Goal: Task Accomplishment & Management: Use online tool/utility

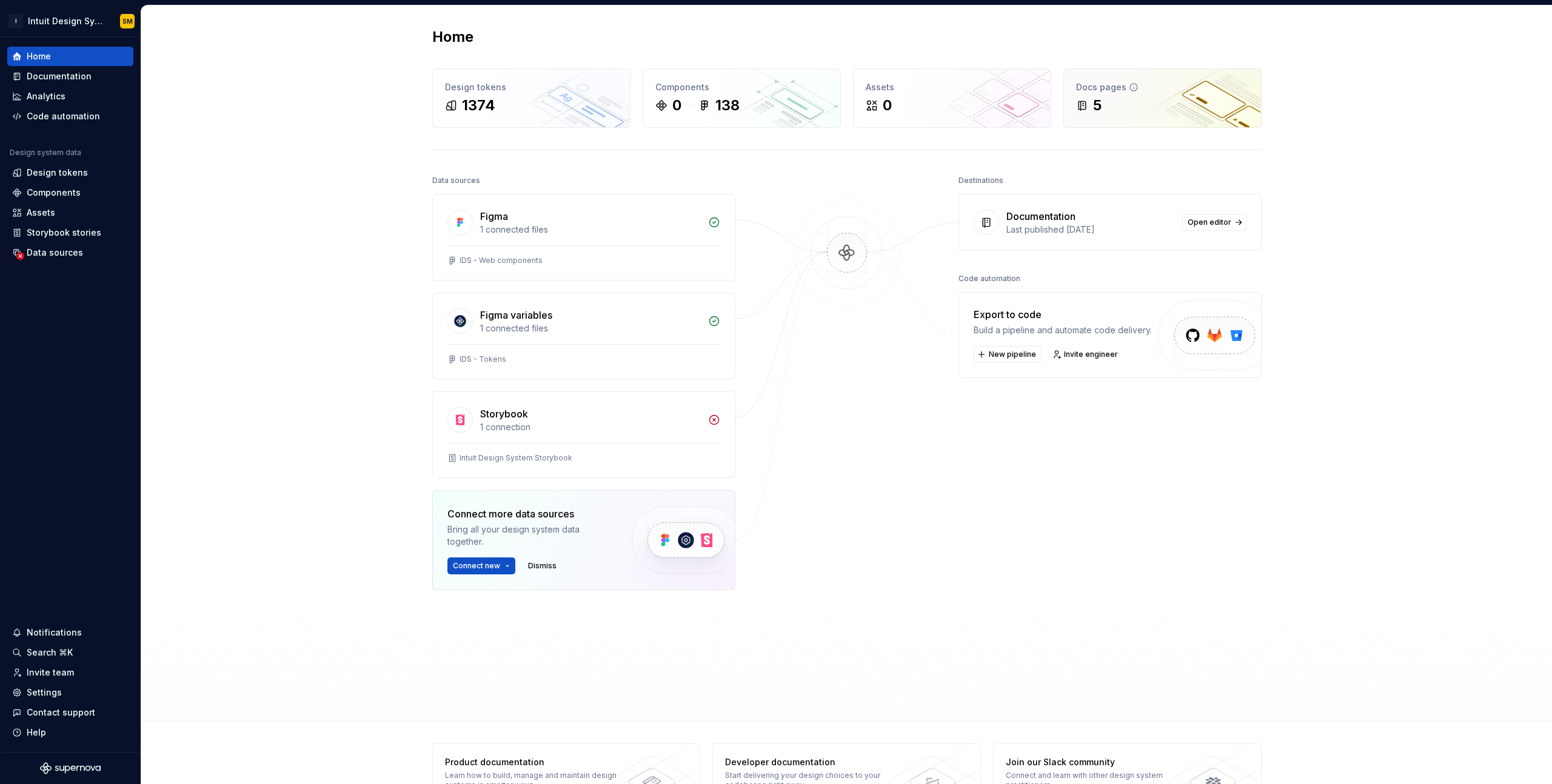
click at [1121, 93] on div "Docs pages" at bounding box center [1163, 87] width 173 height 12
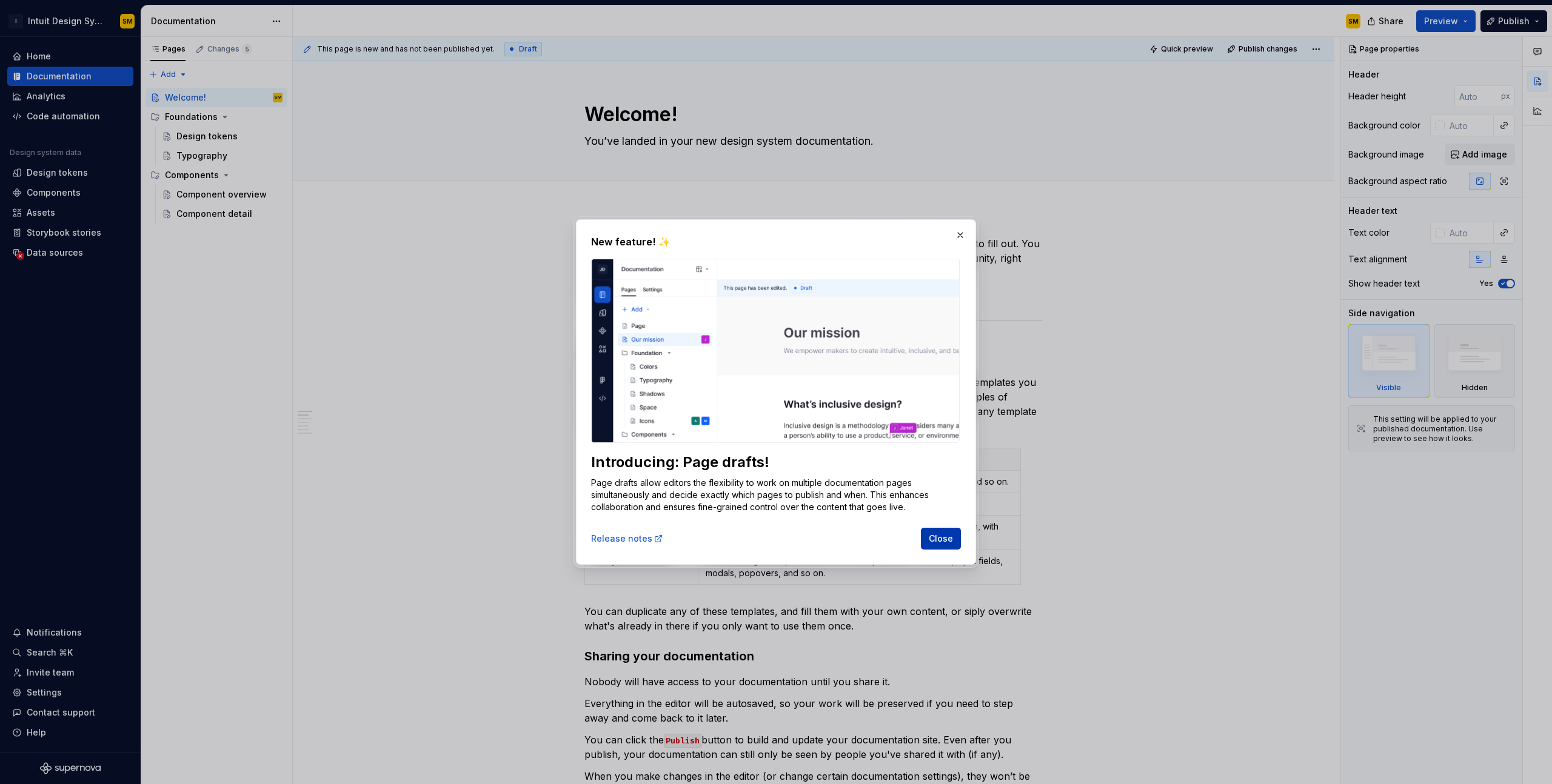
click at [946, 534] on span "Close" at bounding box center [941, 539] width 25 height 12
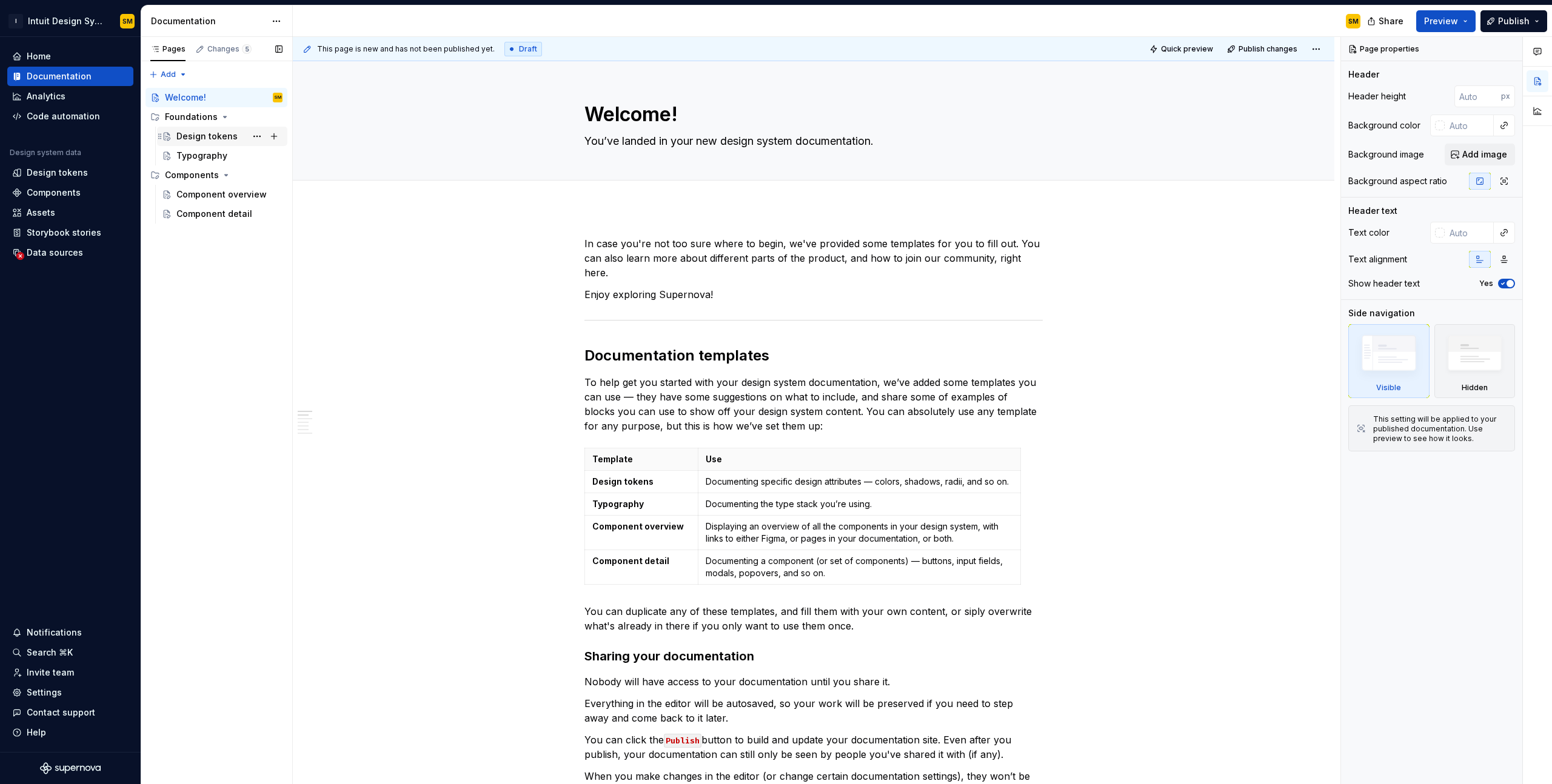
click at [234, 143] on div "Design tokens" at bounding box center [230, 135] width 106 height 17
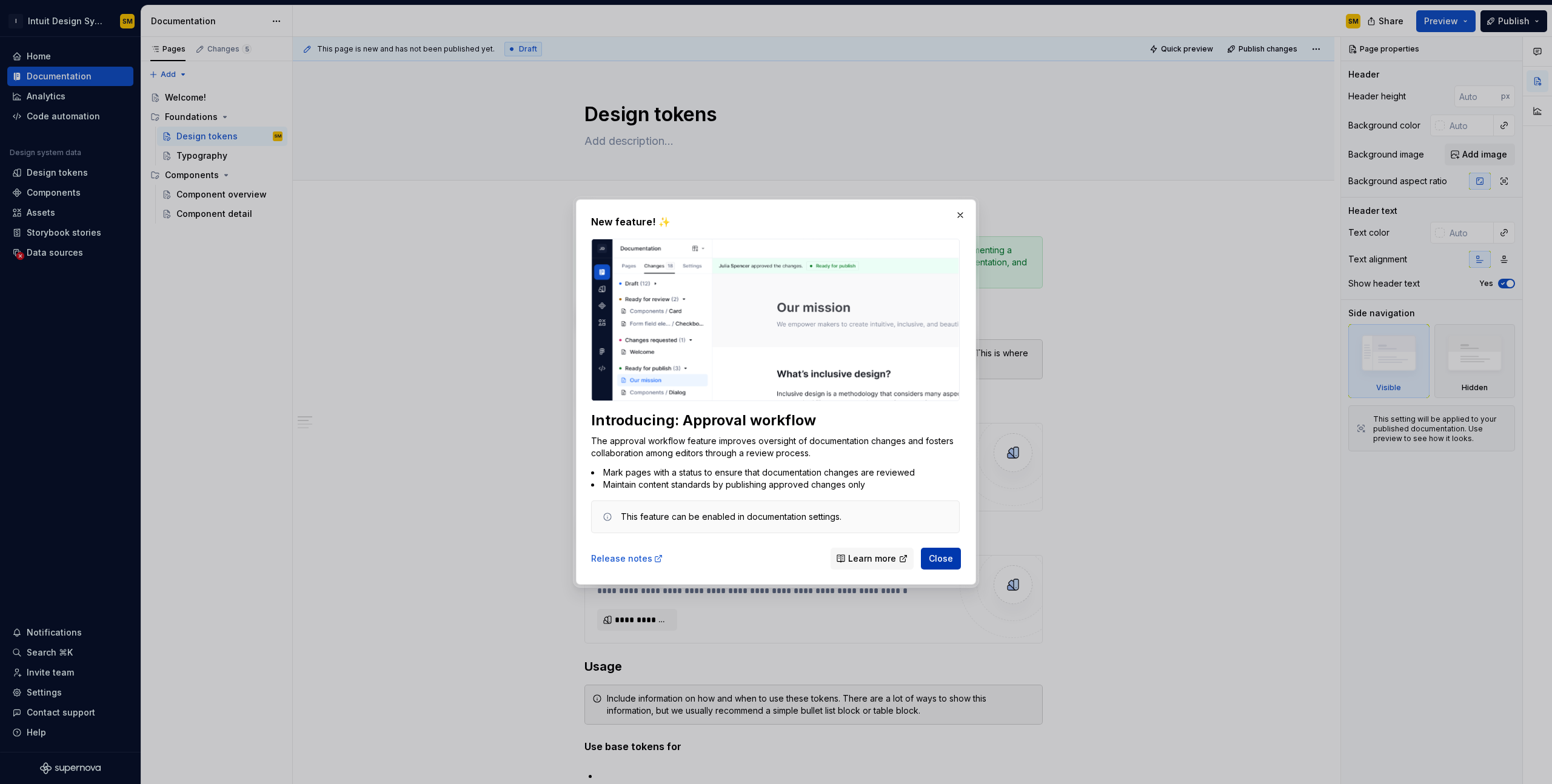
click at [940, 559] on span "Close" at bounding box center [941, 558] width 25 height 12
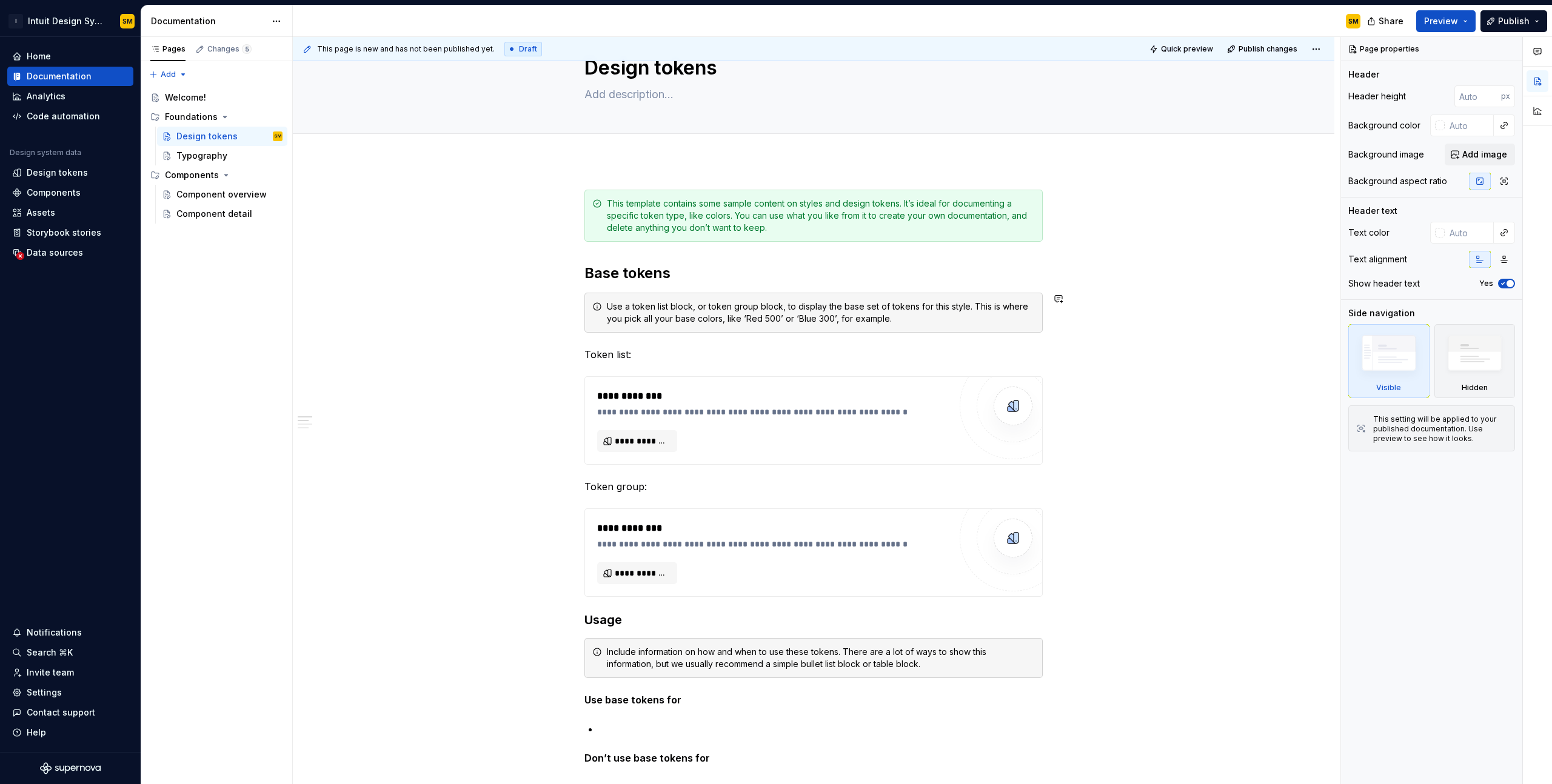
scroll to position [48, 0]
click at [657, 443] on span "**********" at bounding box center [642, 440] width 55 height 12
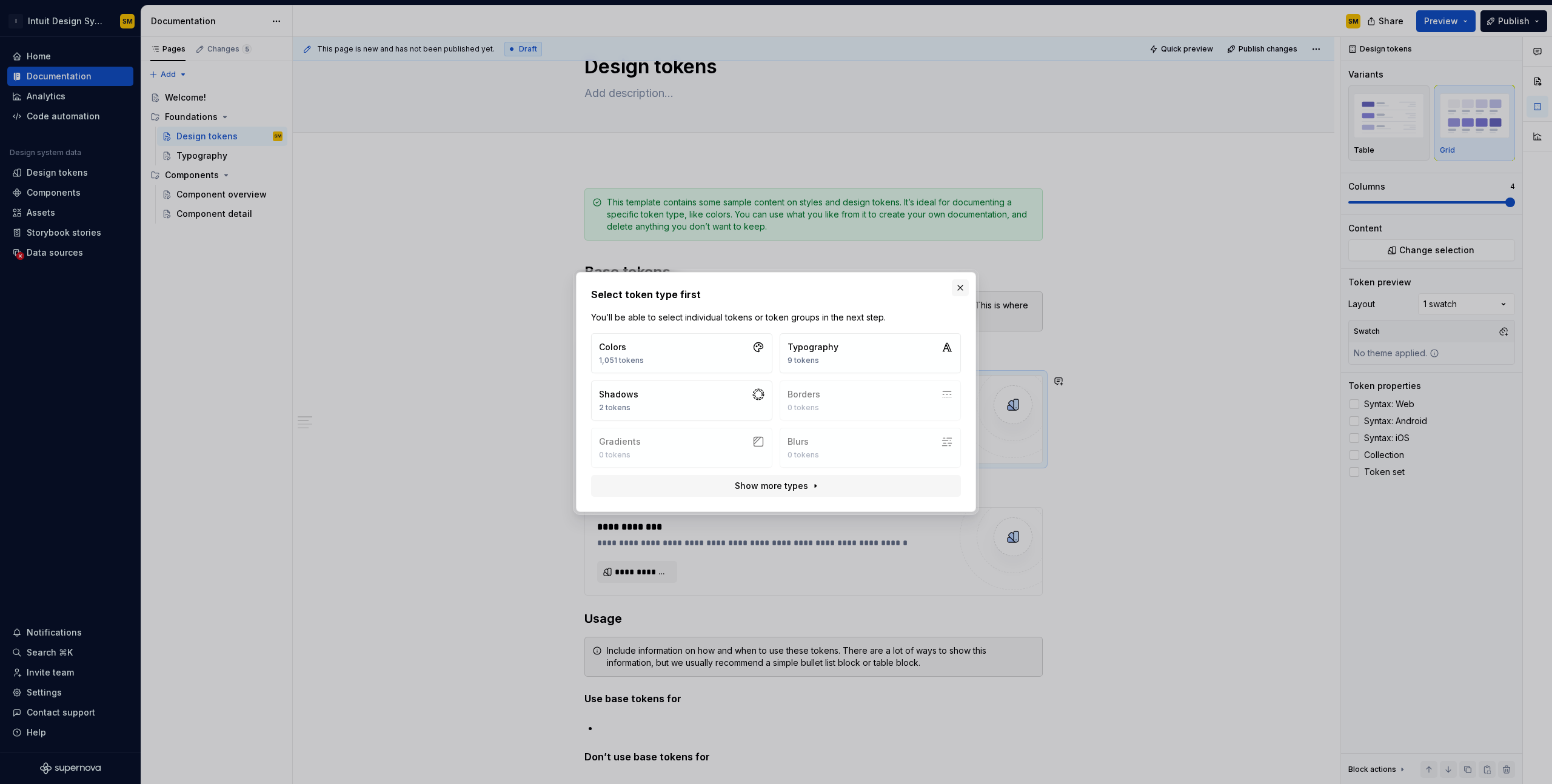
click at [961, 288] on button "button" at bounding box center [960, 287] width 17 height 17
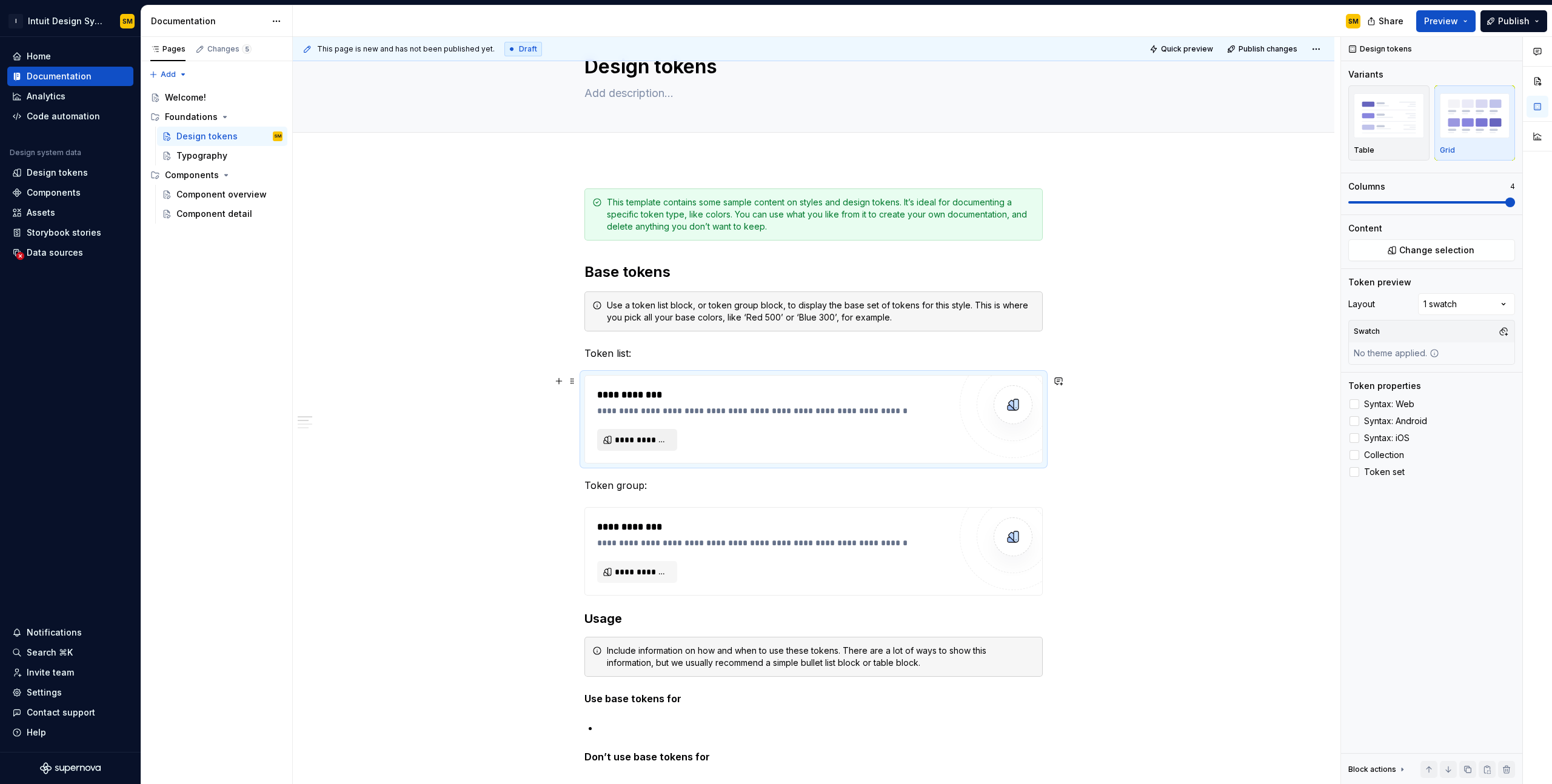
click at [649, 442] on span "**********" at bounding box center [642, 440] width 55 height 12
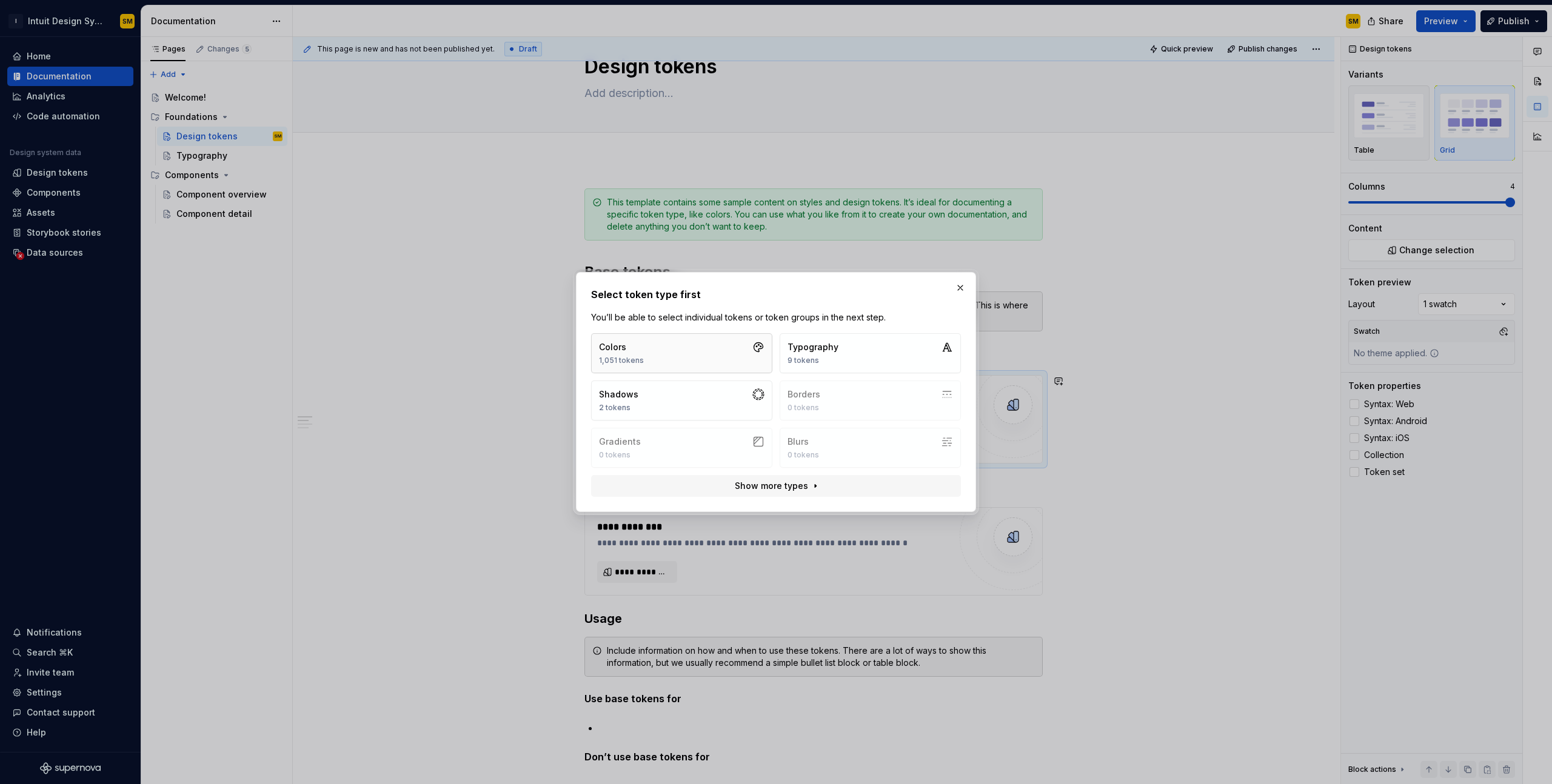
click at [692, 355] on button "Colors 1,051 tokens" at bounding box center [681, 353] width 181 height 40
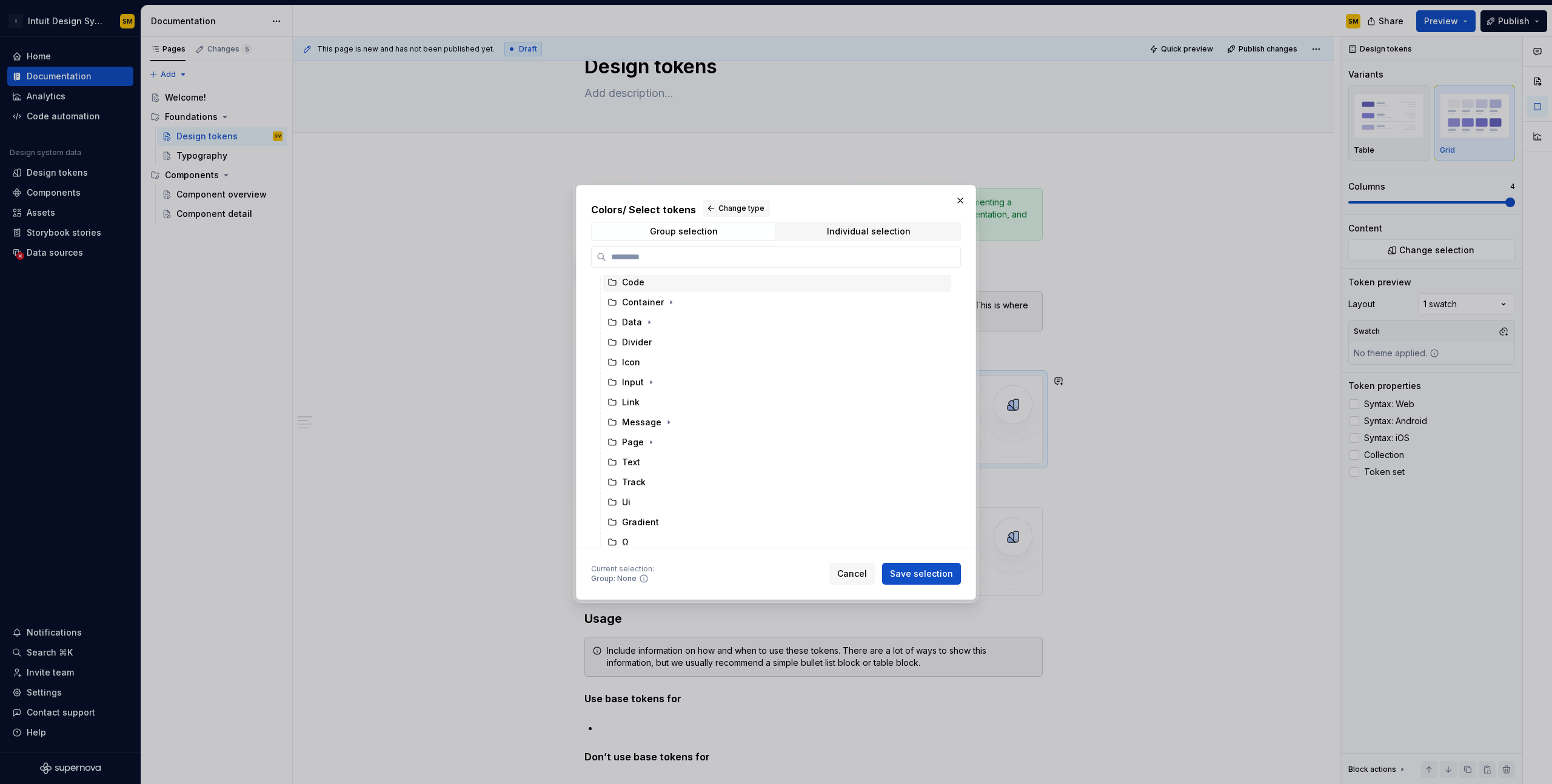
scroll to position [0, 0]
click at [671, 343] on div "Action" at bounding box center [777, 344] width 349 height 19
click at [914, 569] on span "Save selection" at bounding box center [922, 573] width 63 height 12
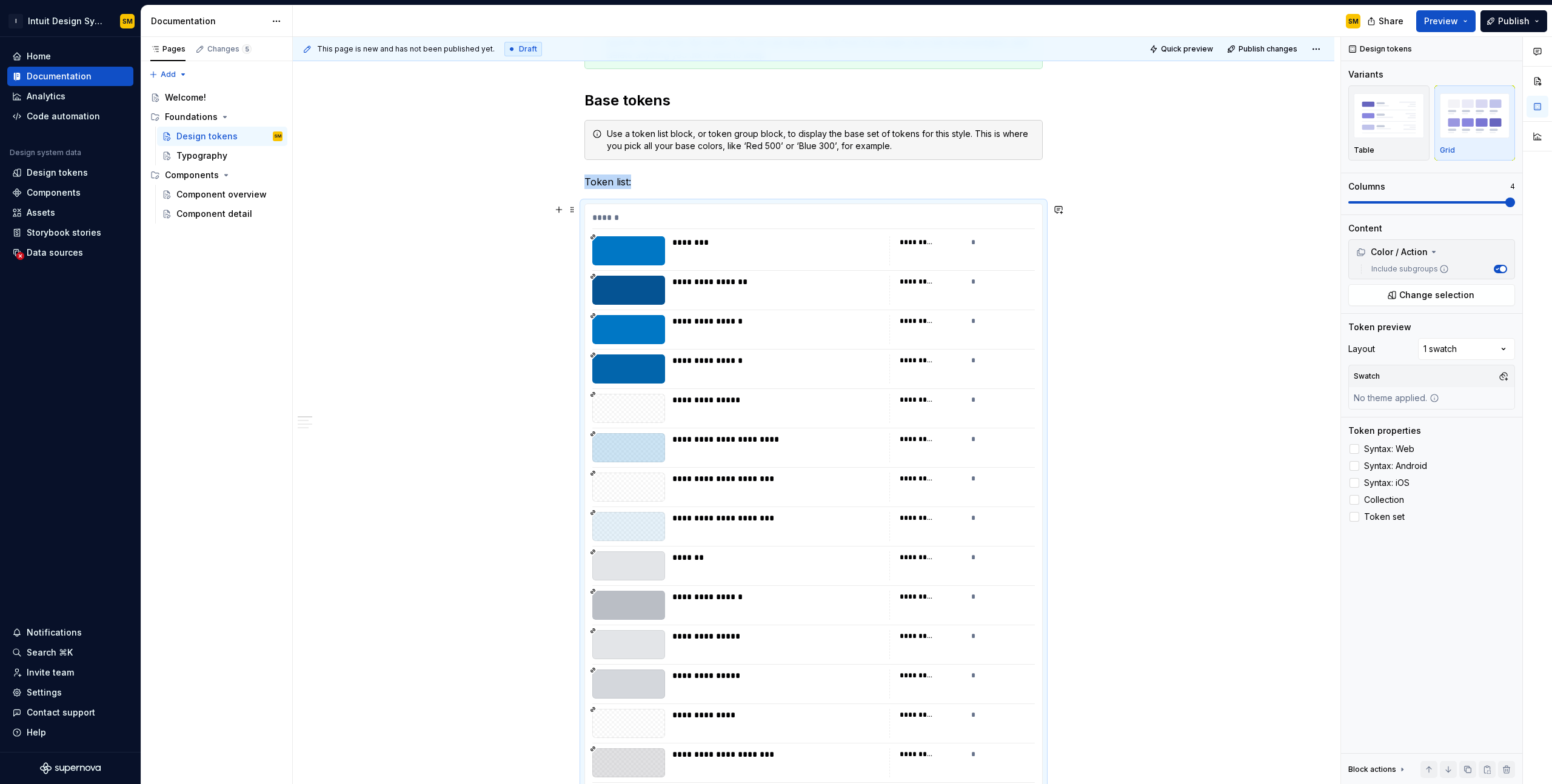
scroll to position [174, 0]
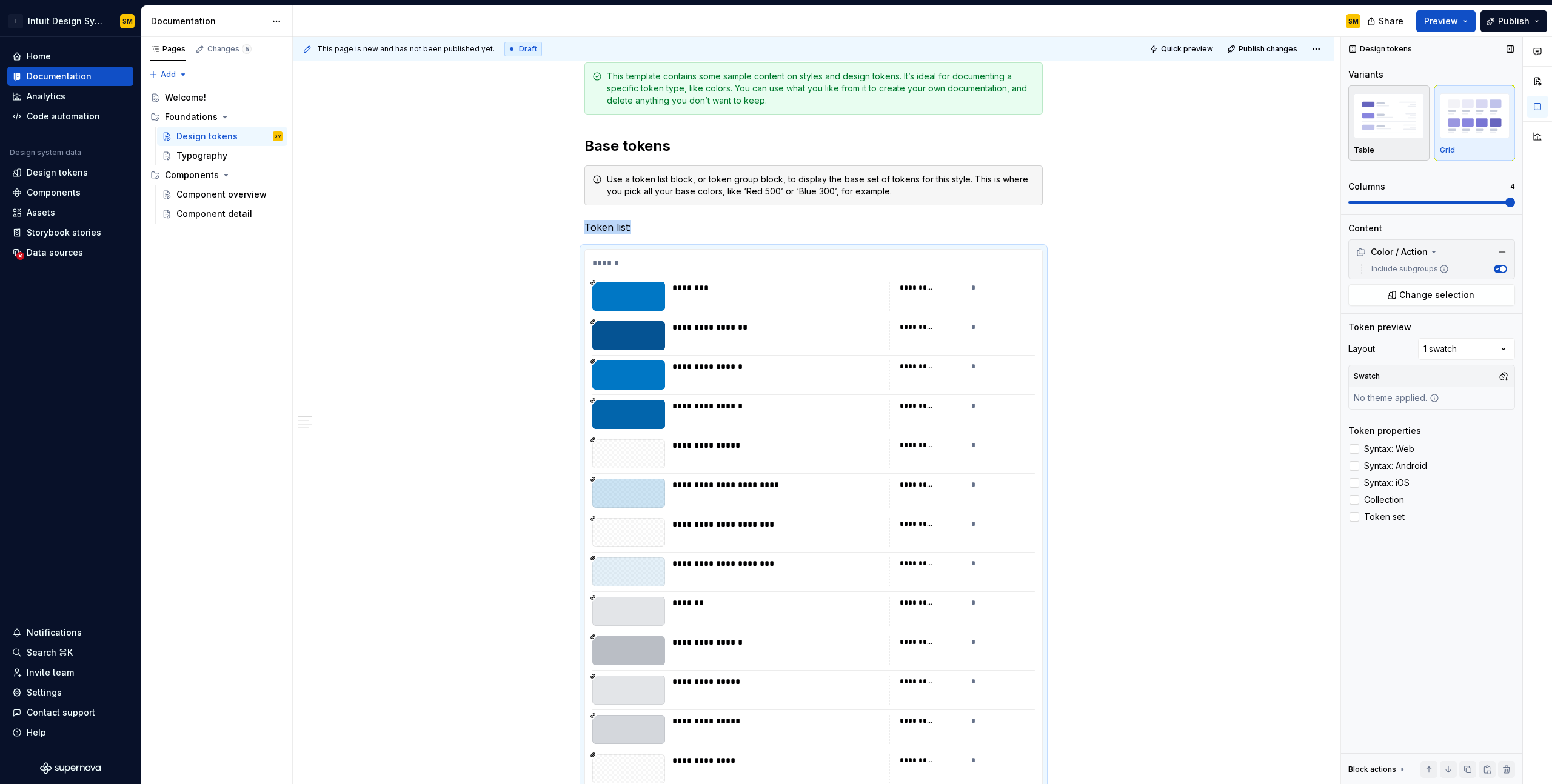
click at [1391, 149] on div "Table" at bounding box center [1389, 150] width 71 height 10
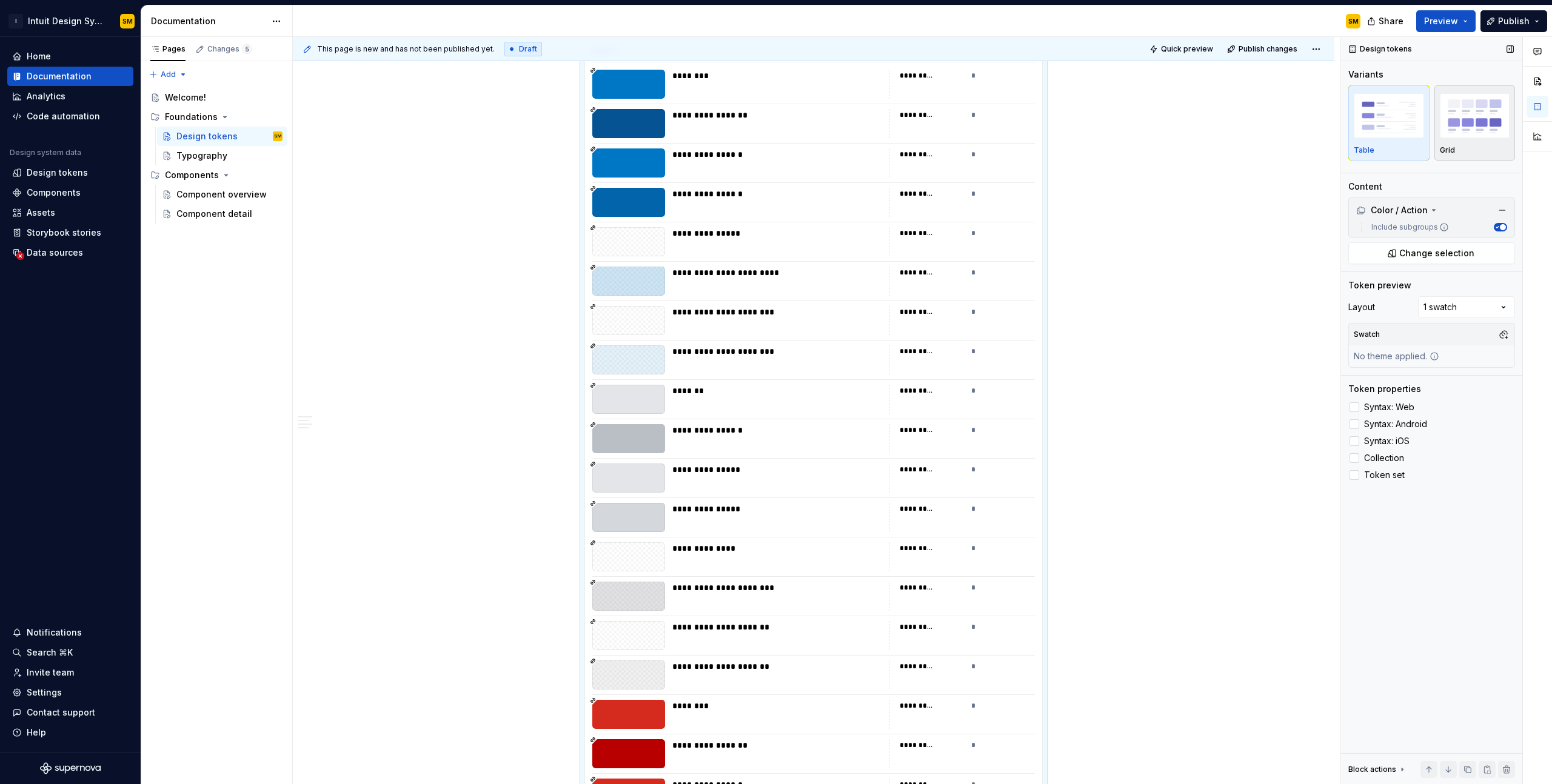
click at [1474, 144] on div "Grid" at bounding box center [1475, 123] width 71 height 64
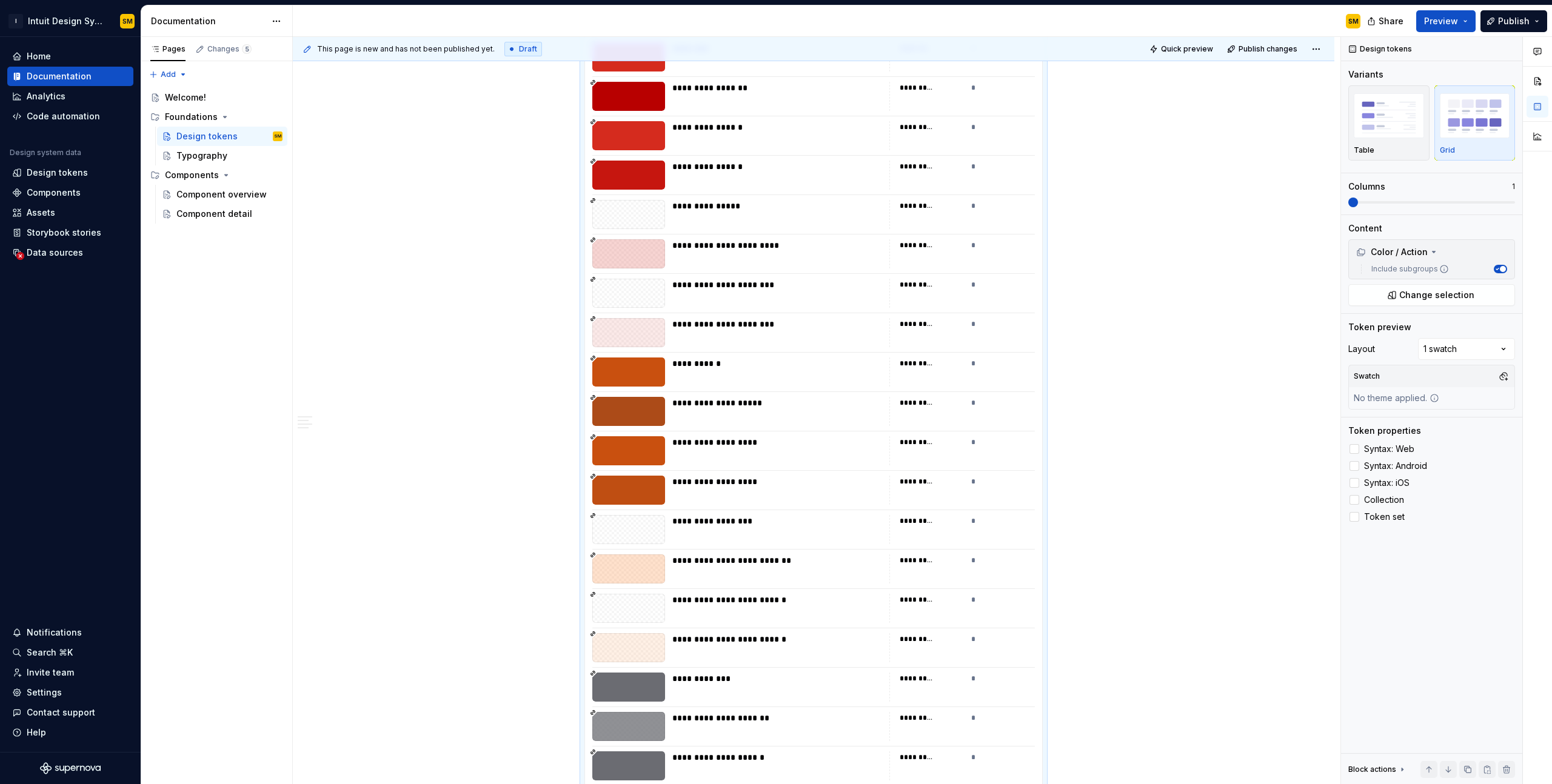
scroll to position [1075, 0]
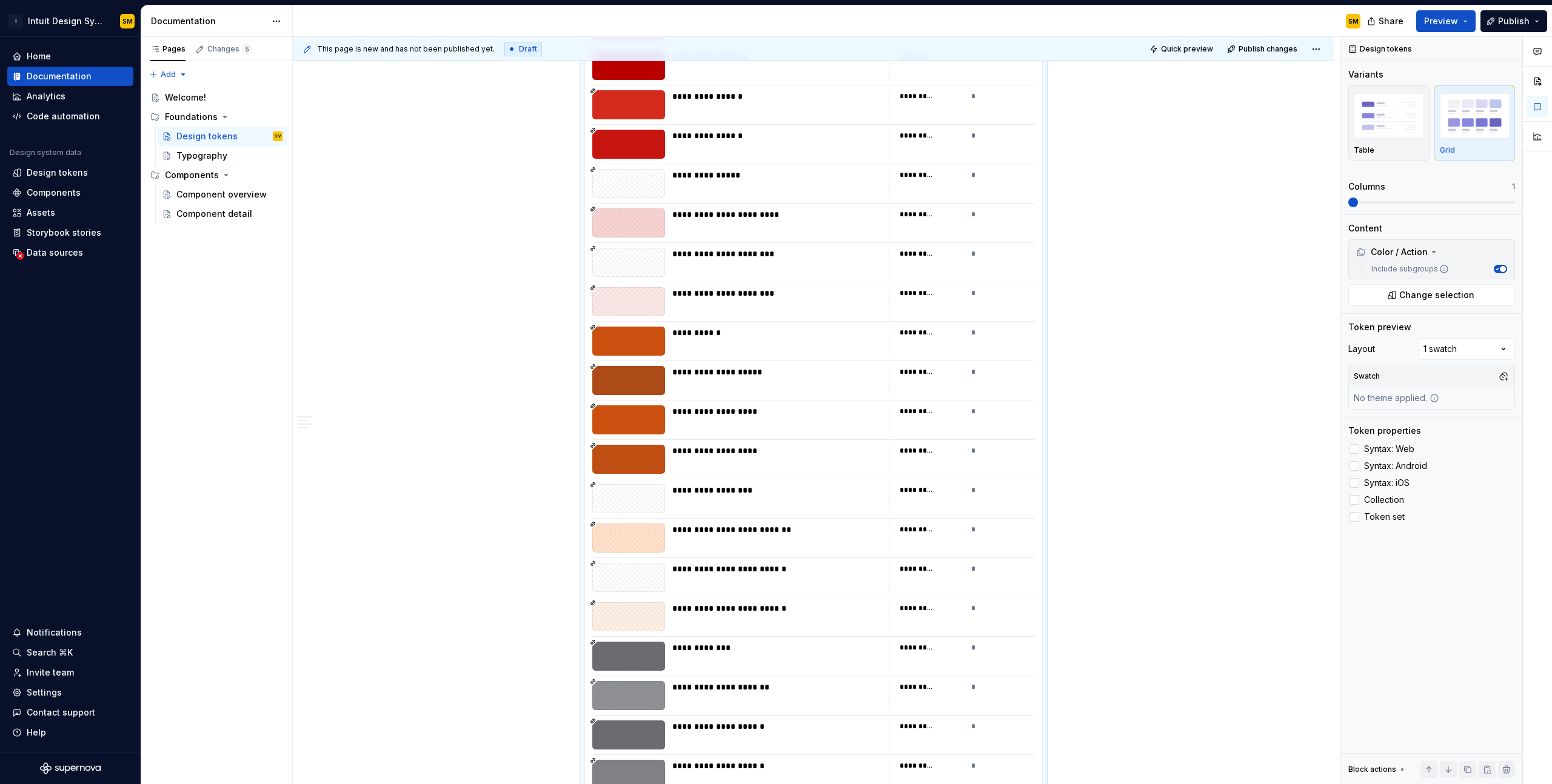
click at [982, 295] on div "*" at bounding box center [1003, 293] width 64 height 12
click at [930, 293] on div "*********" at bounding box center [917, 293] width 34 height 10
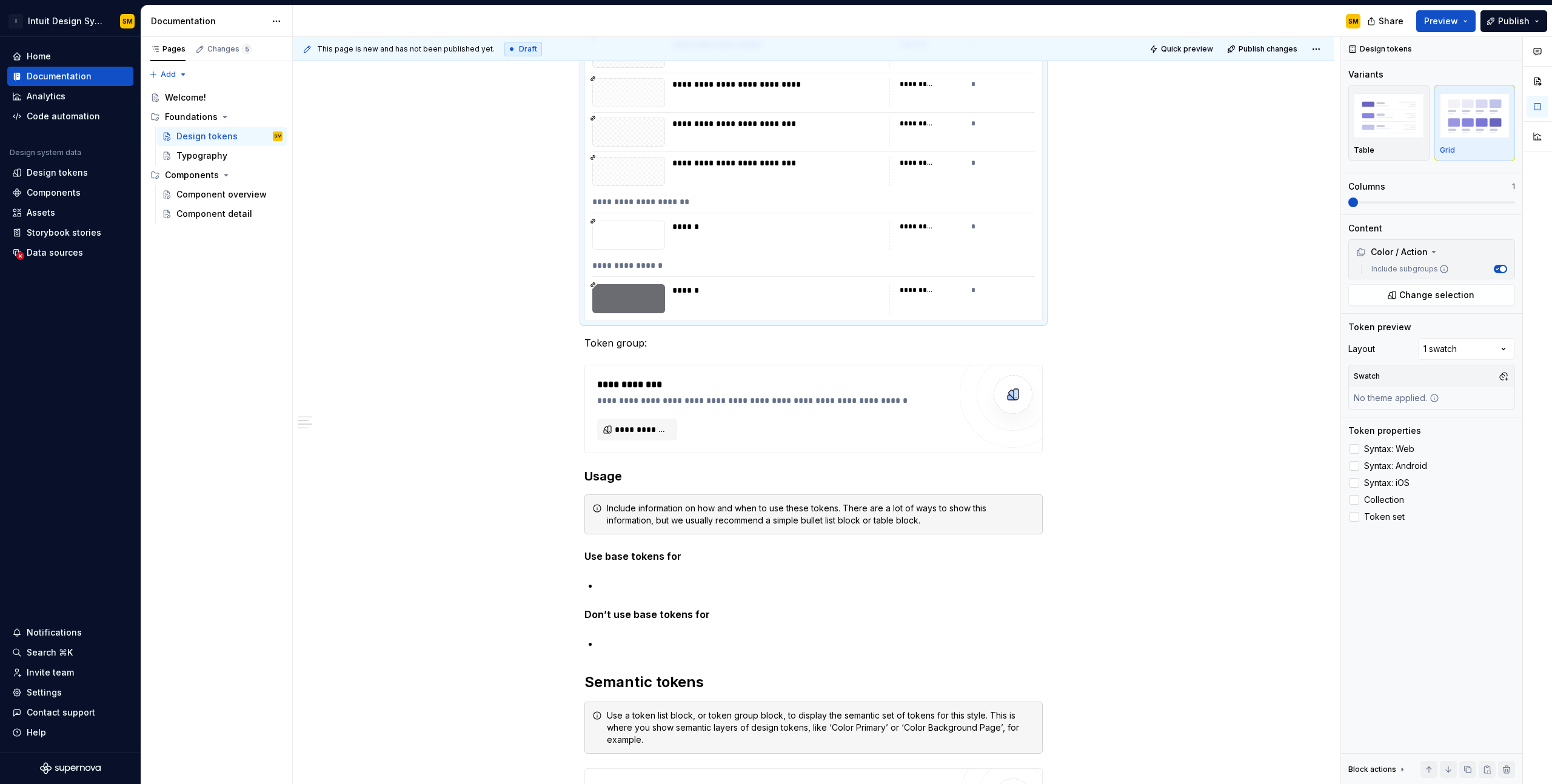
scroll to position [1840, 0]
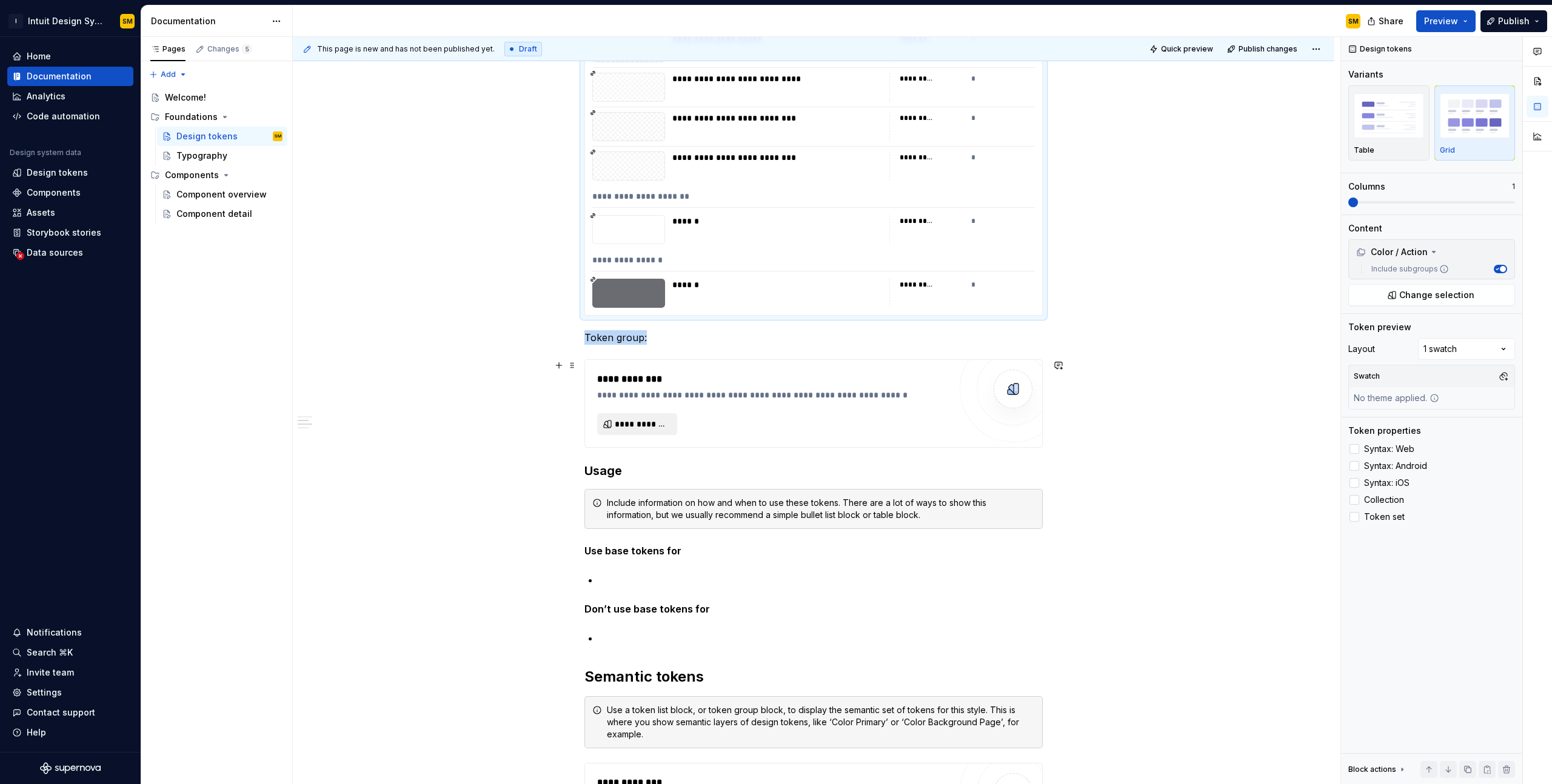
click at [650, 423] on span "**********" at bounding box center [642, 424] width 55 height 12
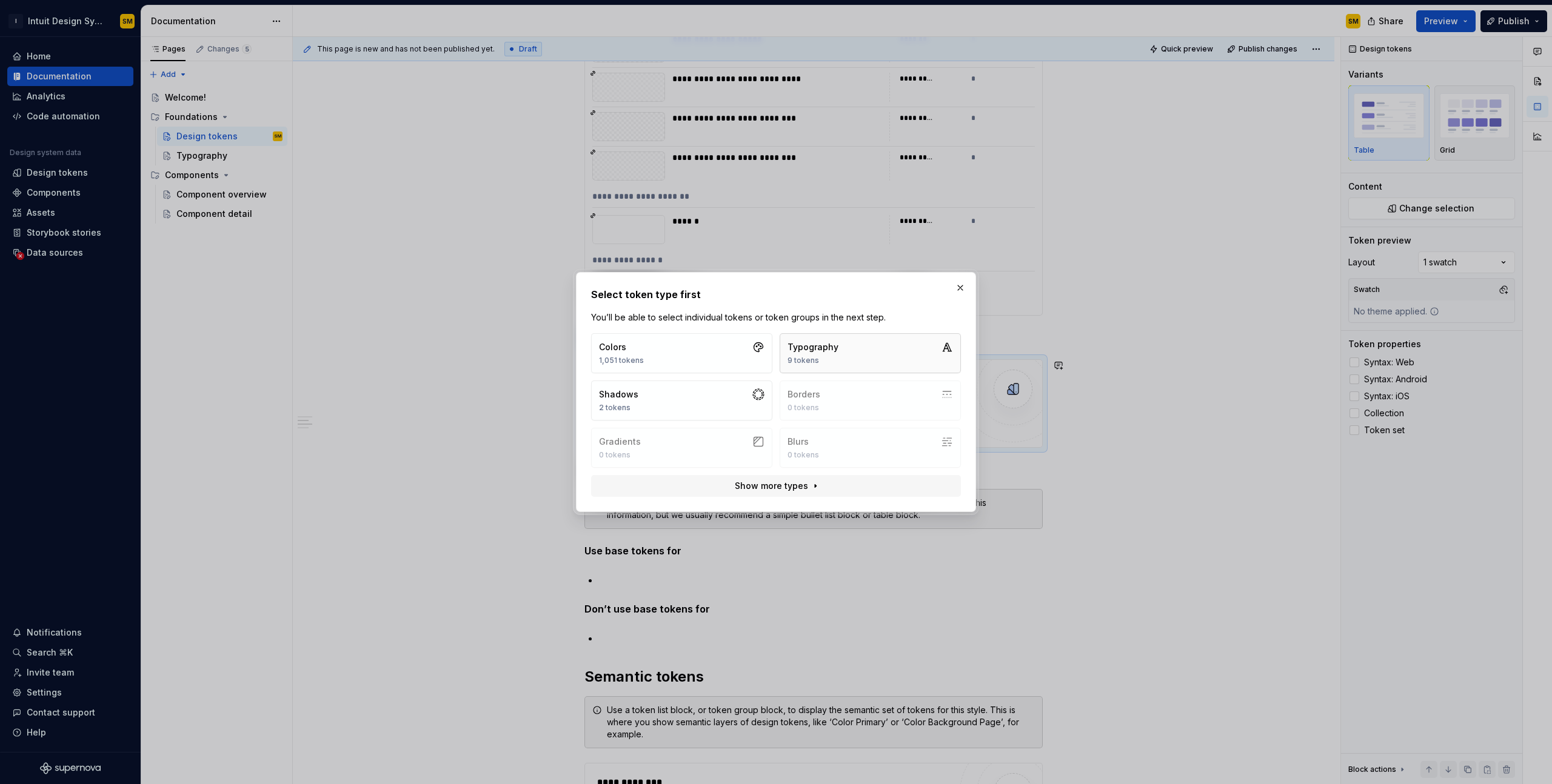
click at [812, 353] on div "Typography 9 tokens" at bounding box center [813, 353] width 51 height 25
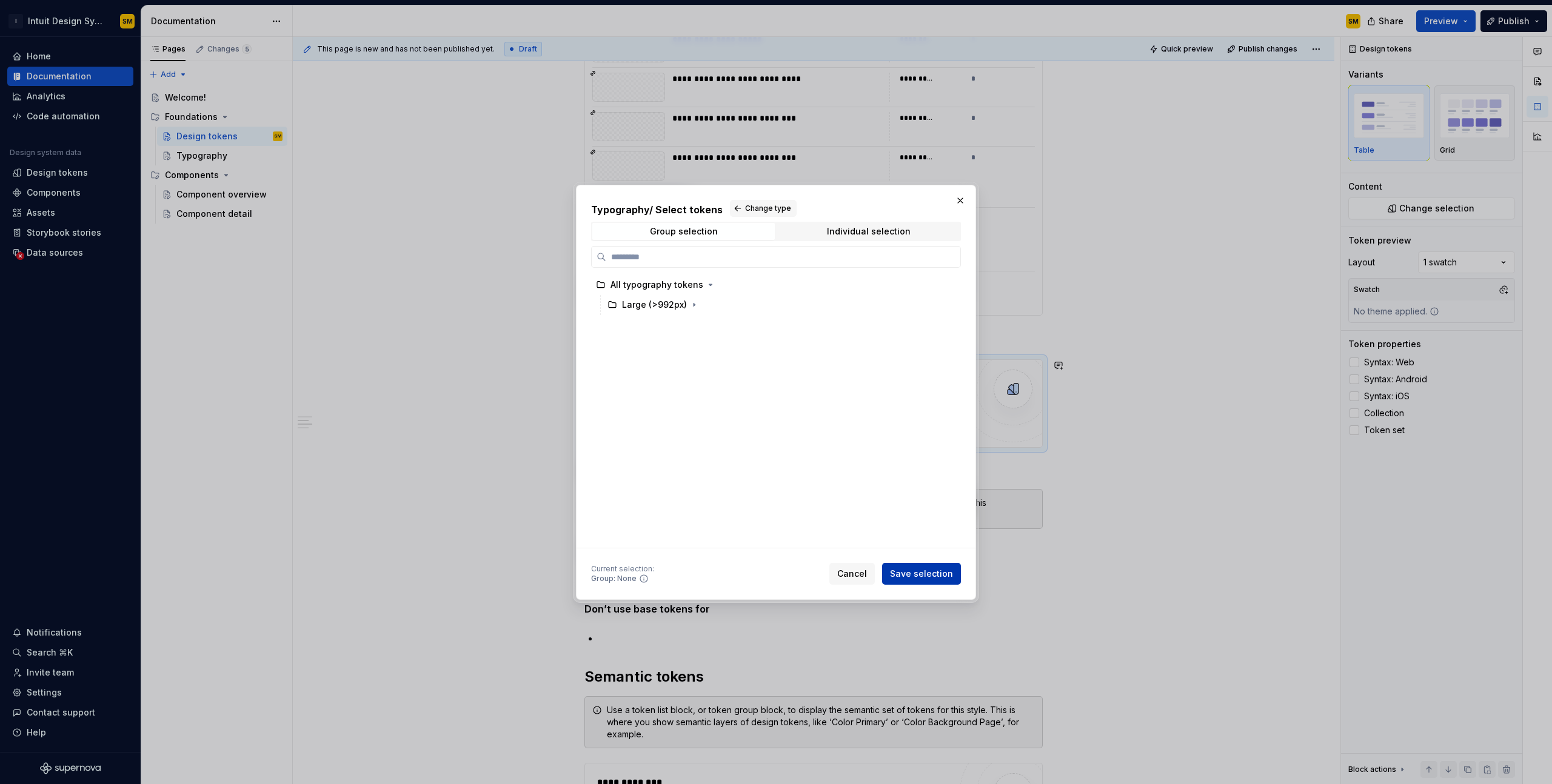
click at [932, 569] on span "Save selection" at bounding box center [922, 573] width 63 height 12
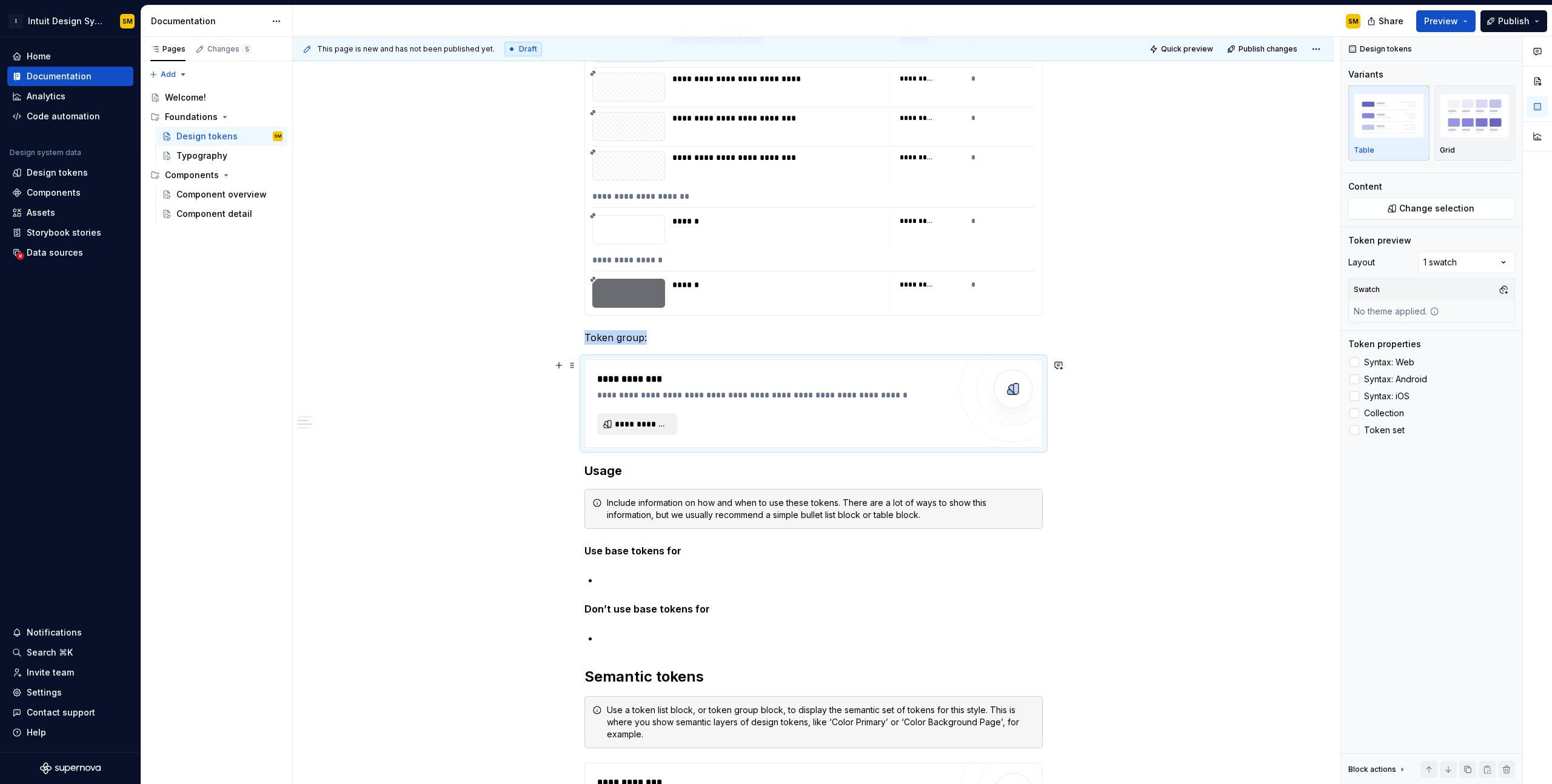
click at [643, 417] on button "**********" at bounding box center [637, 424] width 80 height 22
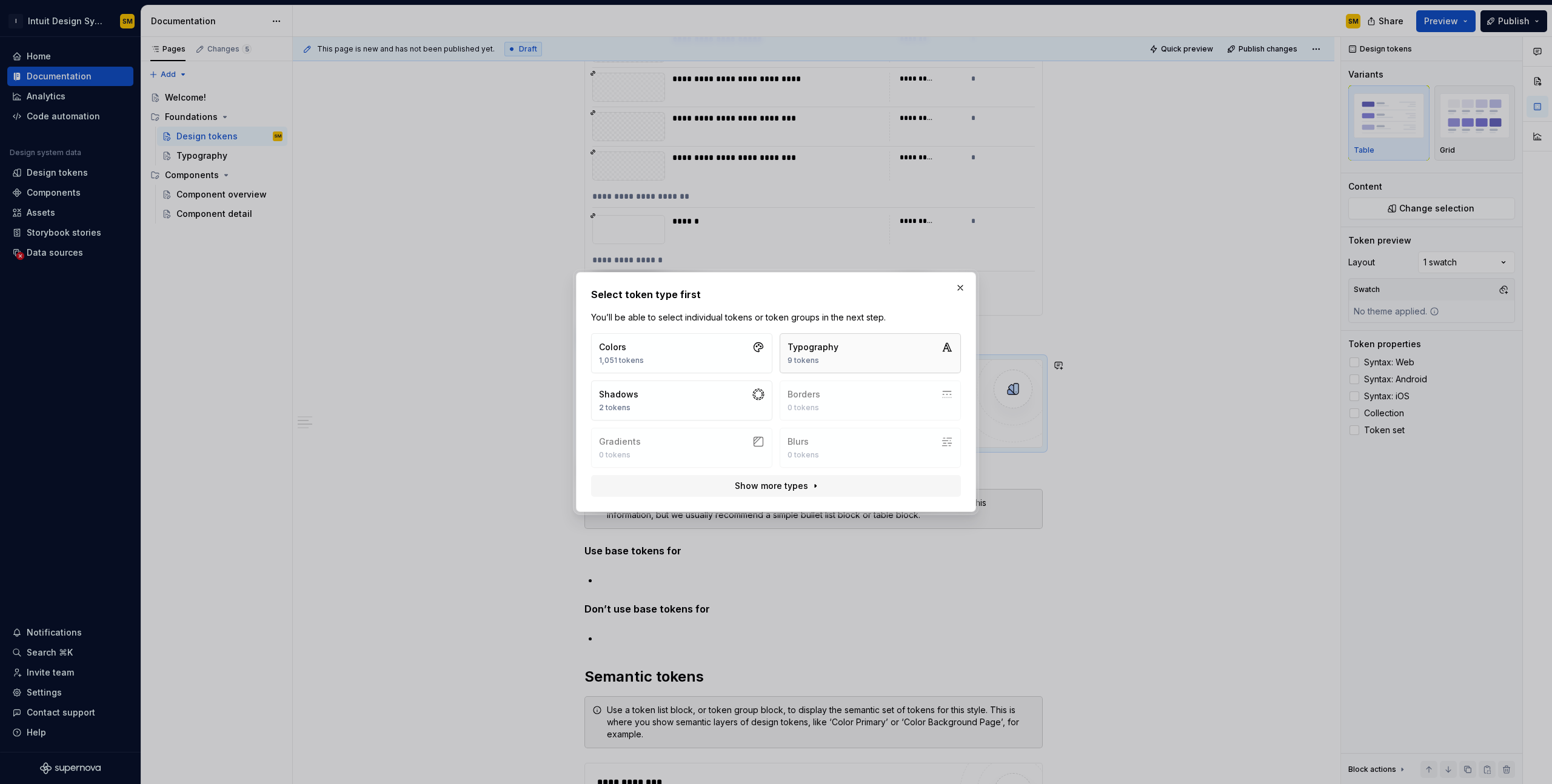
click at [810, 364] on div "9 tokens" at bounding box center [813, 360] width 51 height 10
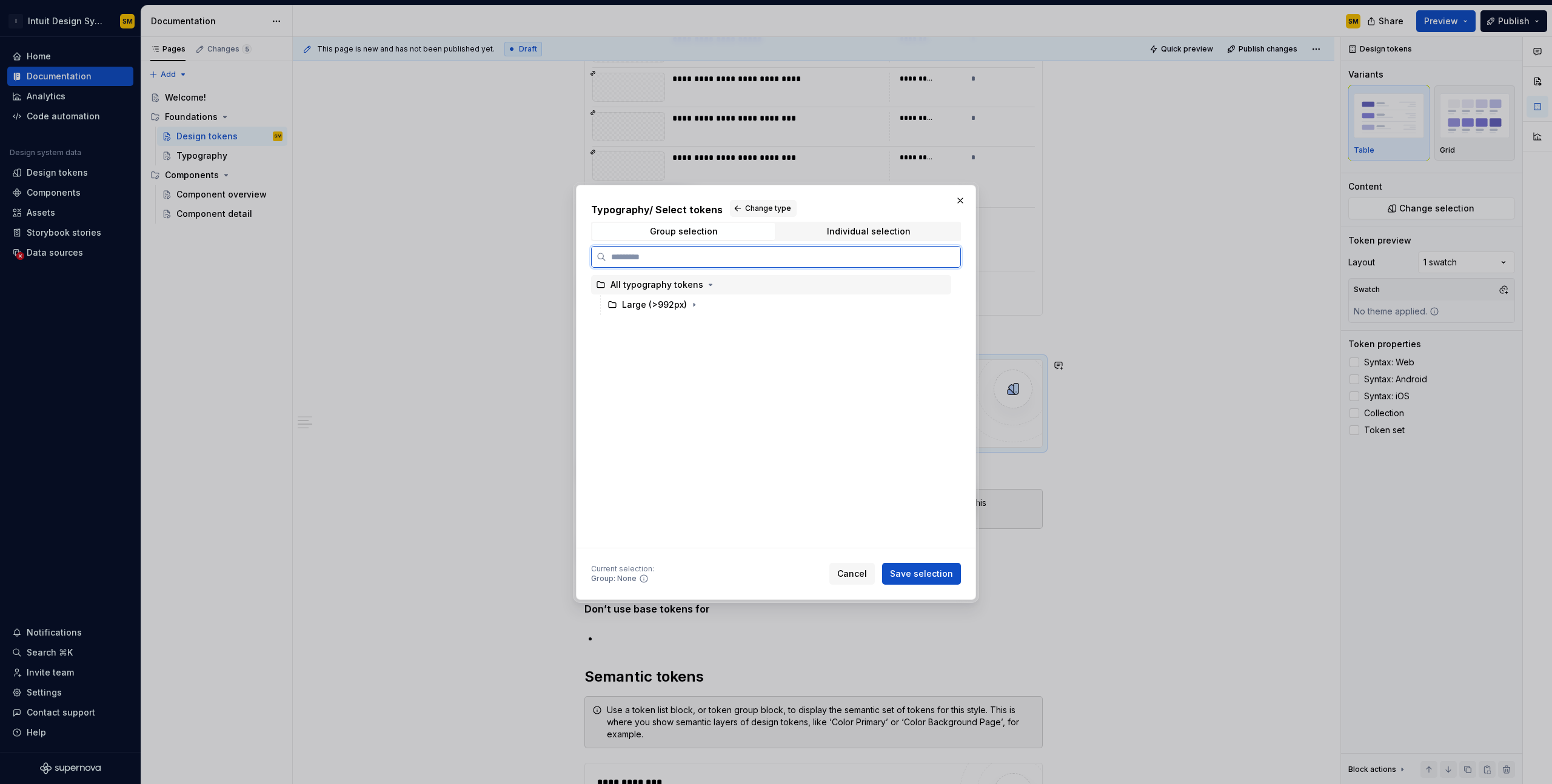
click at [672, 287] on div "All typography tokens" at bounding box center [657, 284] width 93 height 12
click at [923, 573] on span "Save selection" at bounding box center [922, 573] width 63 height 12
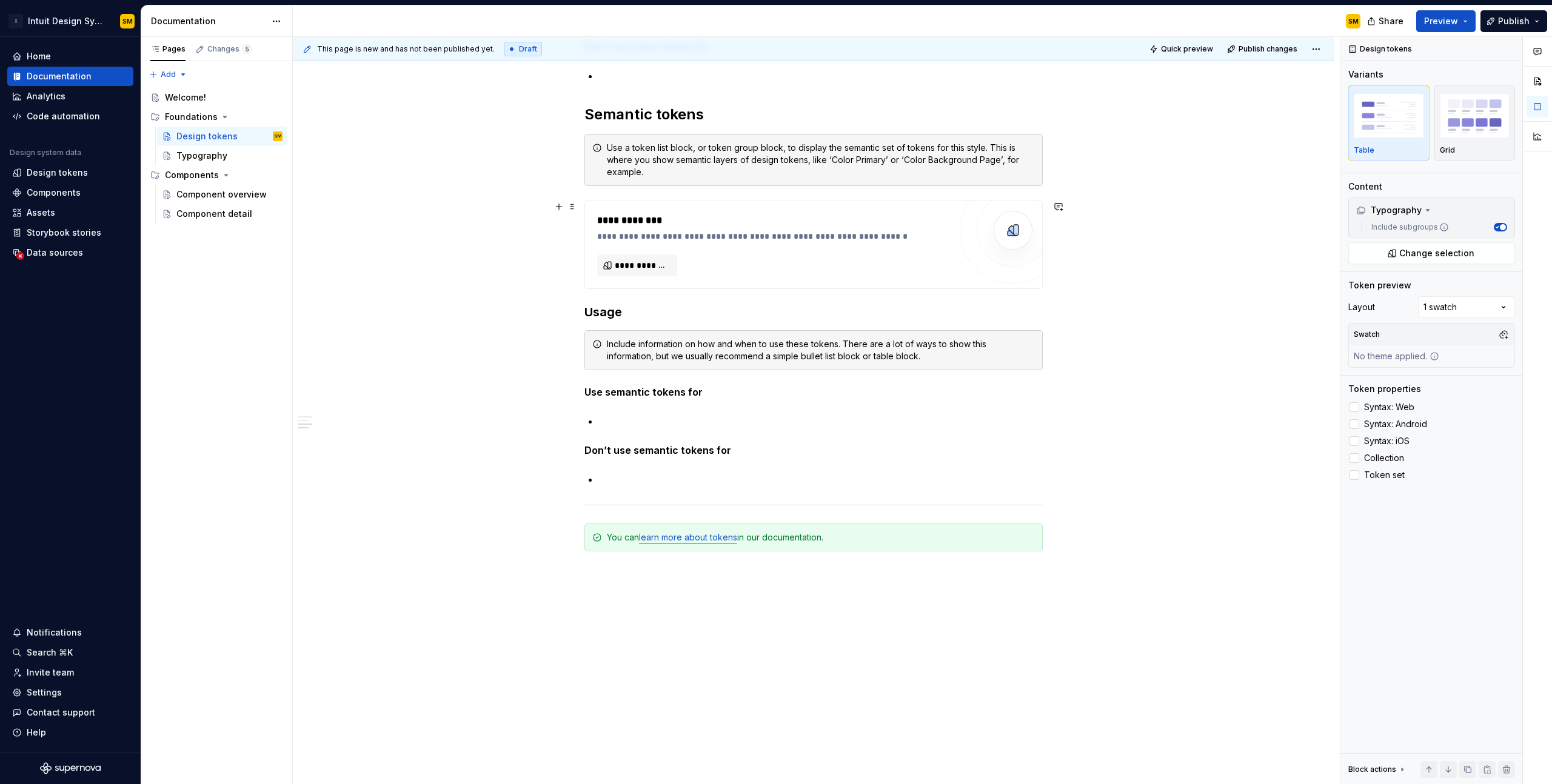
scroll to position [2745, 0]
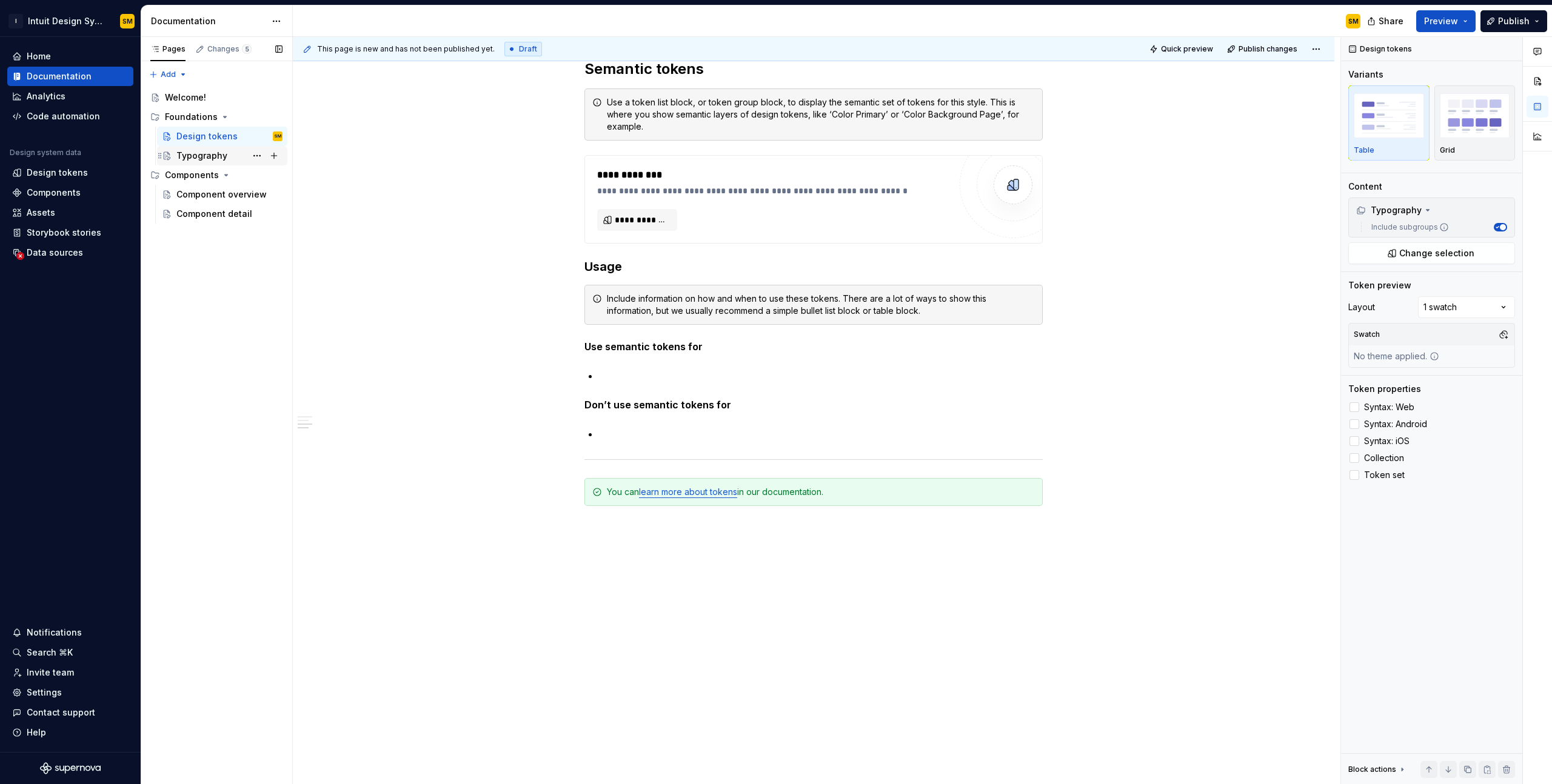
click at [223, 156] on div "Typography" at bounding box center [202, 155] width 51 height 12
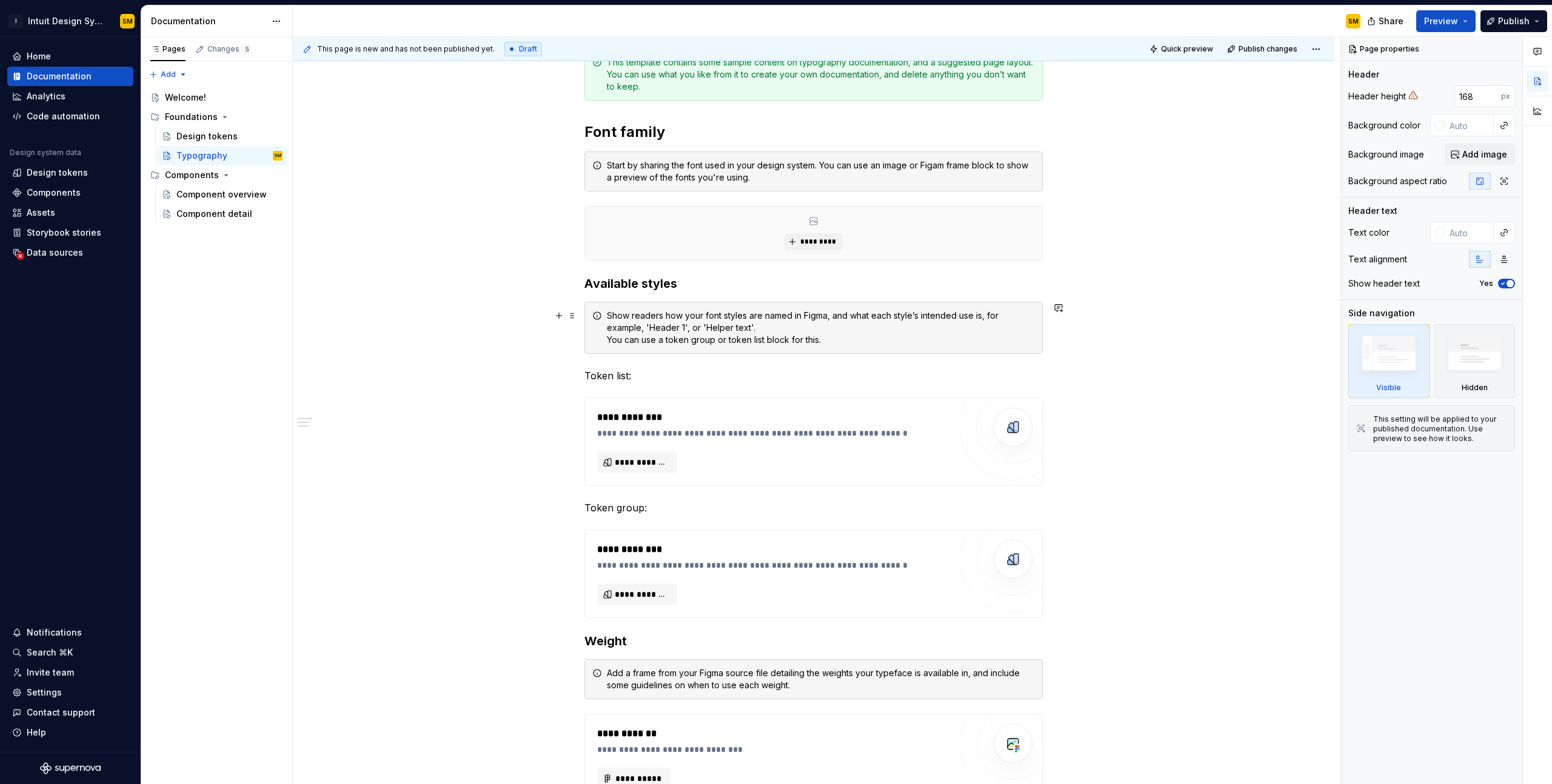
scroll to position [188, 0]
click at [219, 141] on div "Design tokens" at bounding box center [207, 136] width 61 height 12
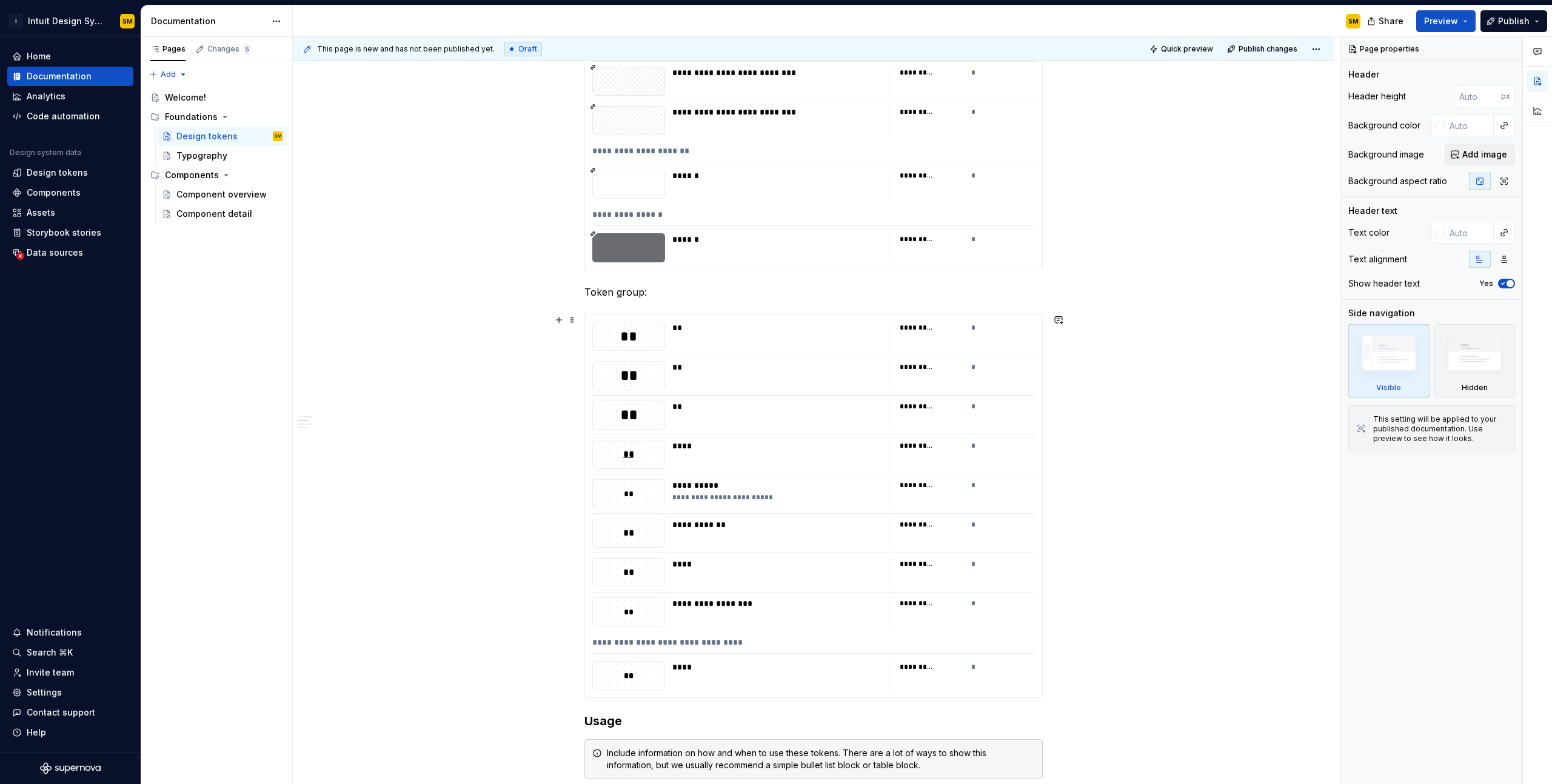
scroll to position [1890, 0]
type textarea "*"
click at [575, 319] on span at bounding box center [572, 317] width 10 height 17
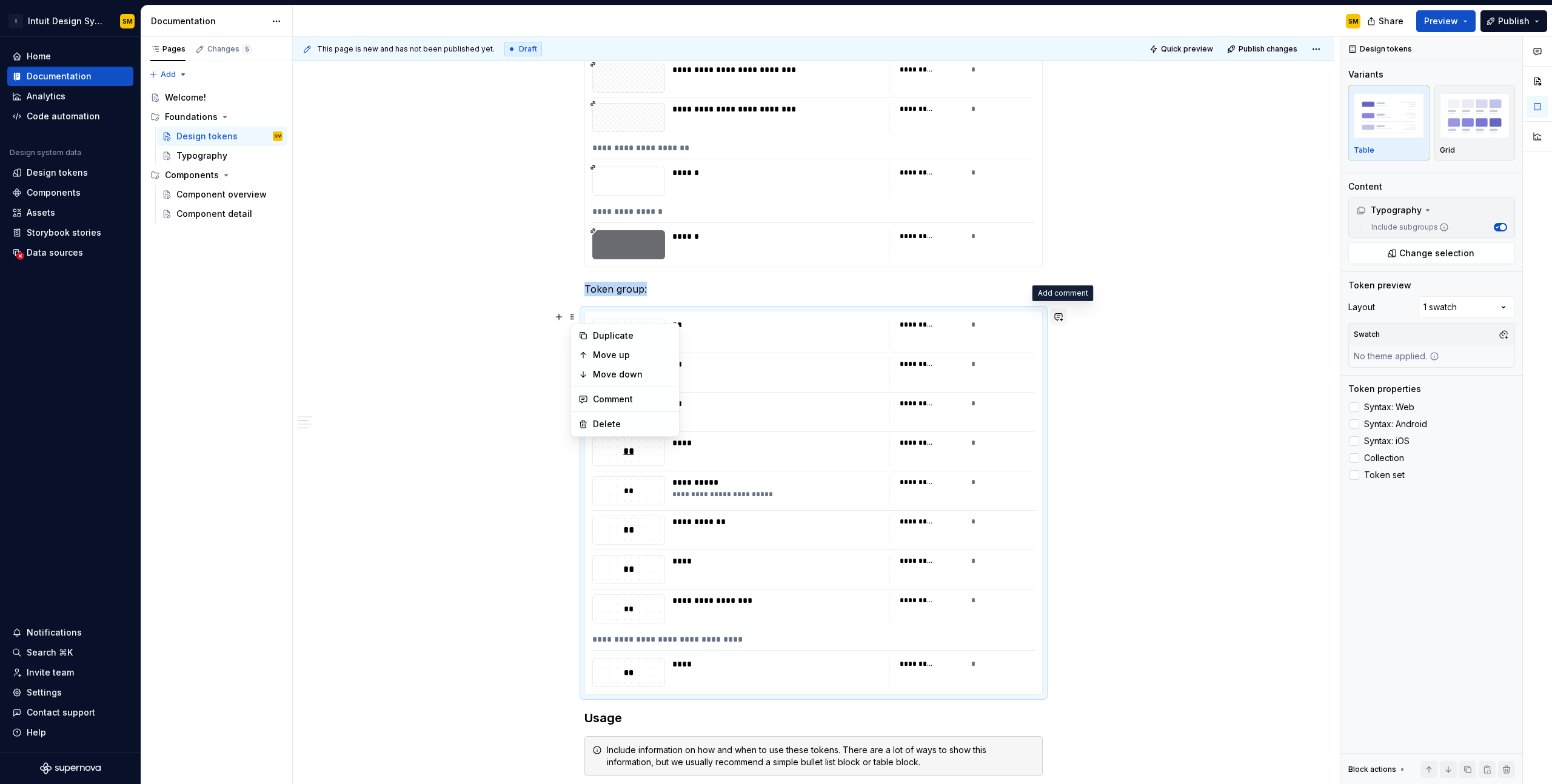
click at [1062, 317] on button "button" at bounding box center [1058, 317] width 17 height 17
click at [687, 314] on div "**********" at bounding box center [814, 503] width 457 height 383
click at [651, 295] on p "Token group:" at bounding box center [814, 289] width 459 height 14
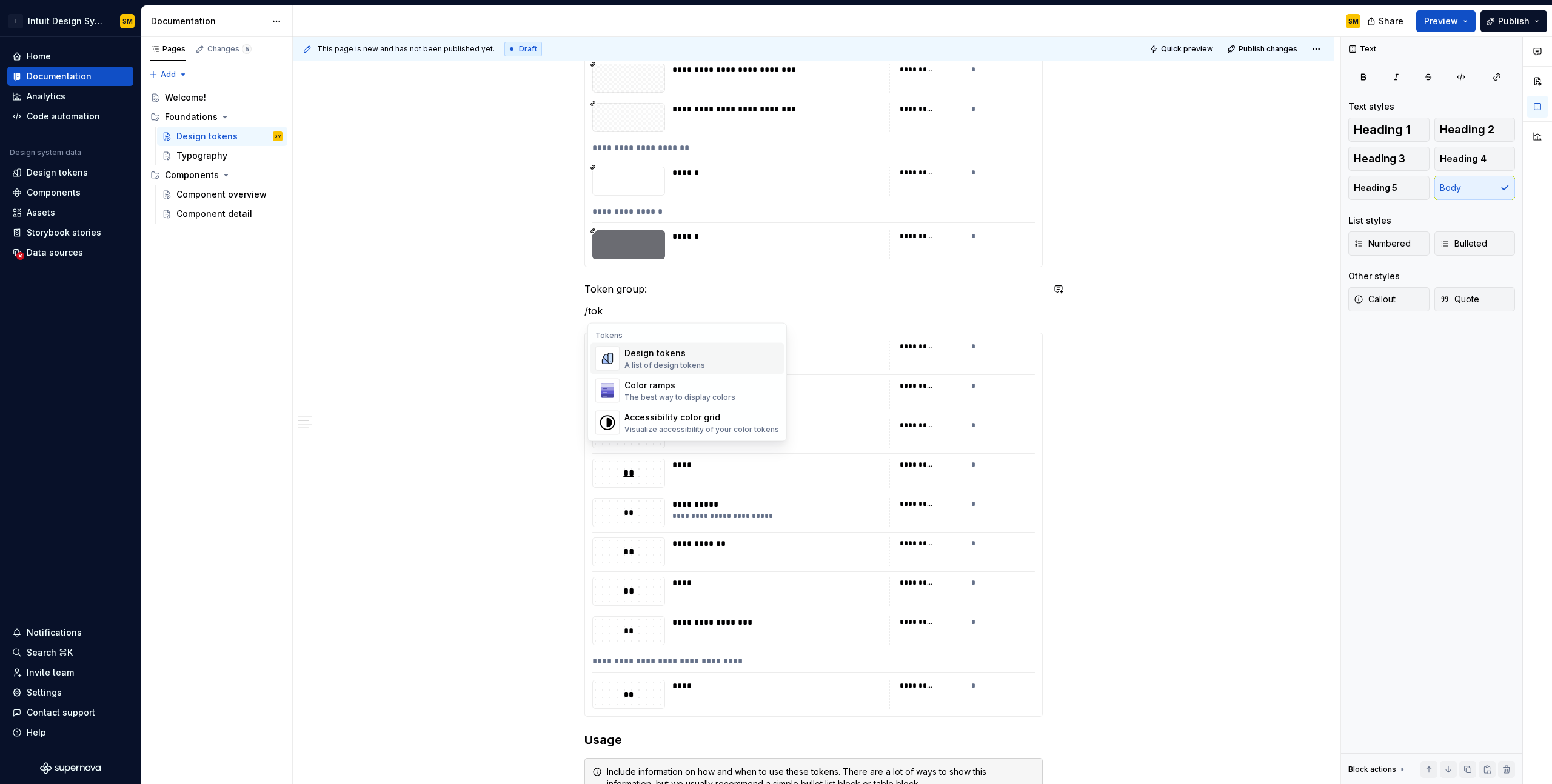
click at [655, 358] on div "Design tokens" at bounding box center [665, 353] width 81 height 12
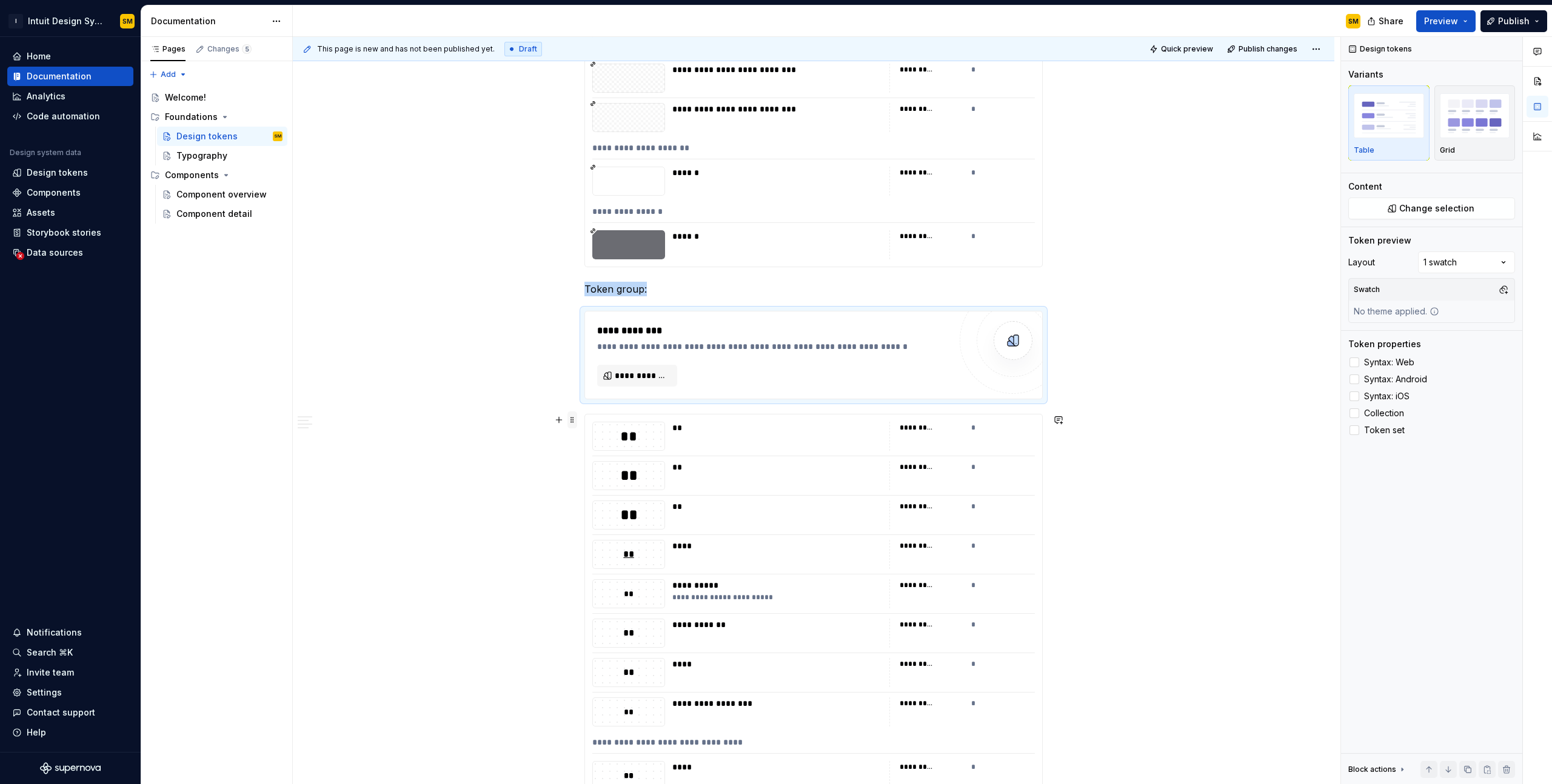
click at [571, 424] on span at bounding box center [572, 420] width 10 height 17
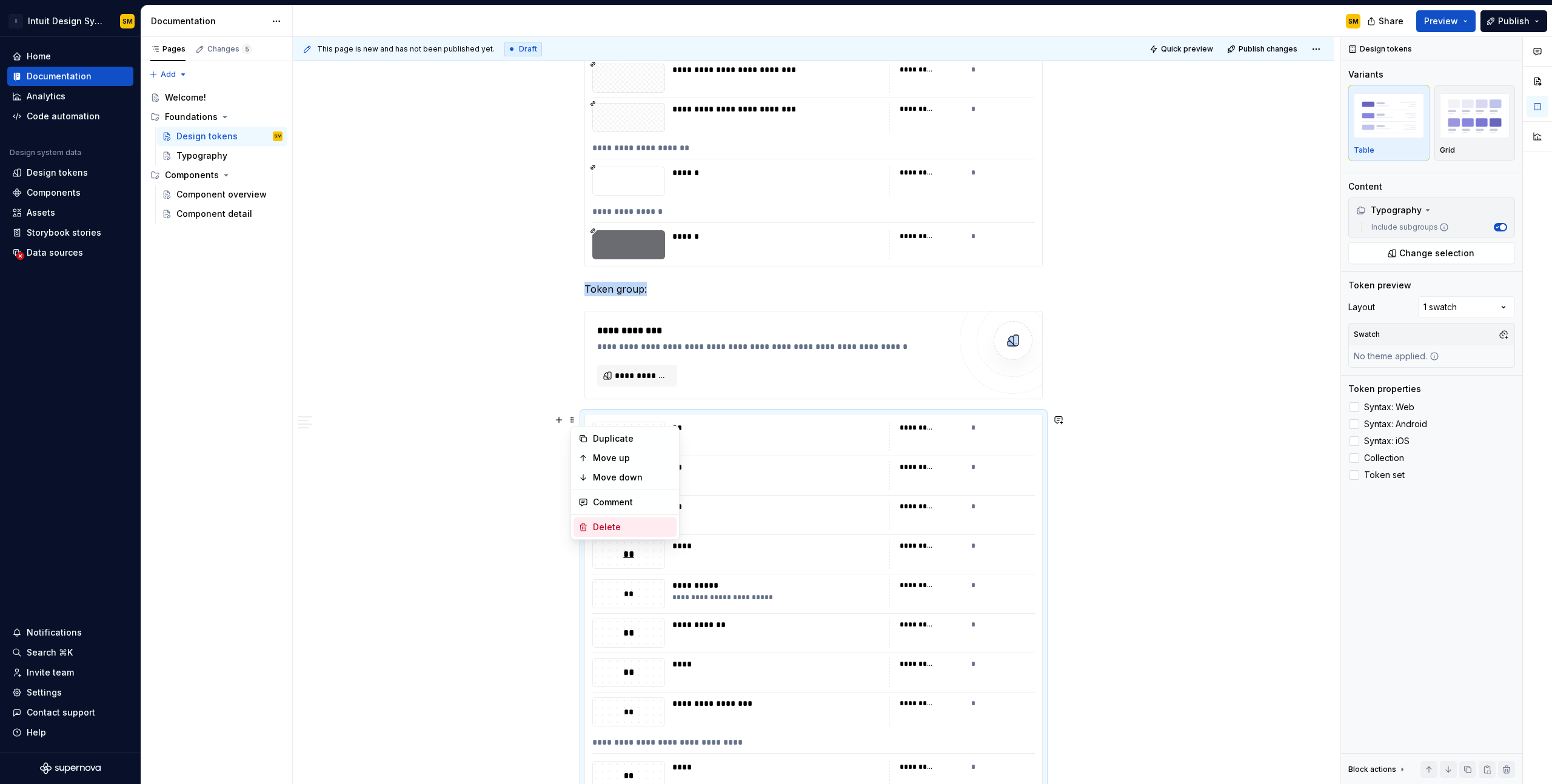
click at [614, 523] on div "Delete" at bounding box center [633, 527] width 79 height 12
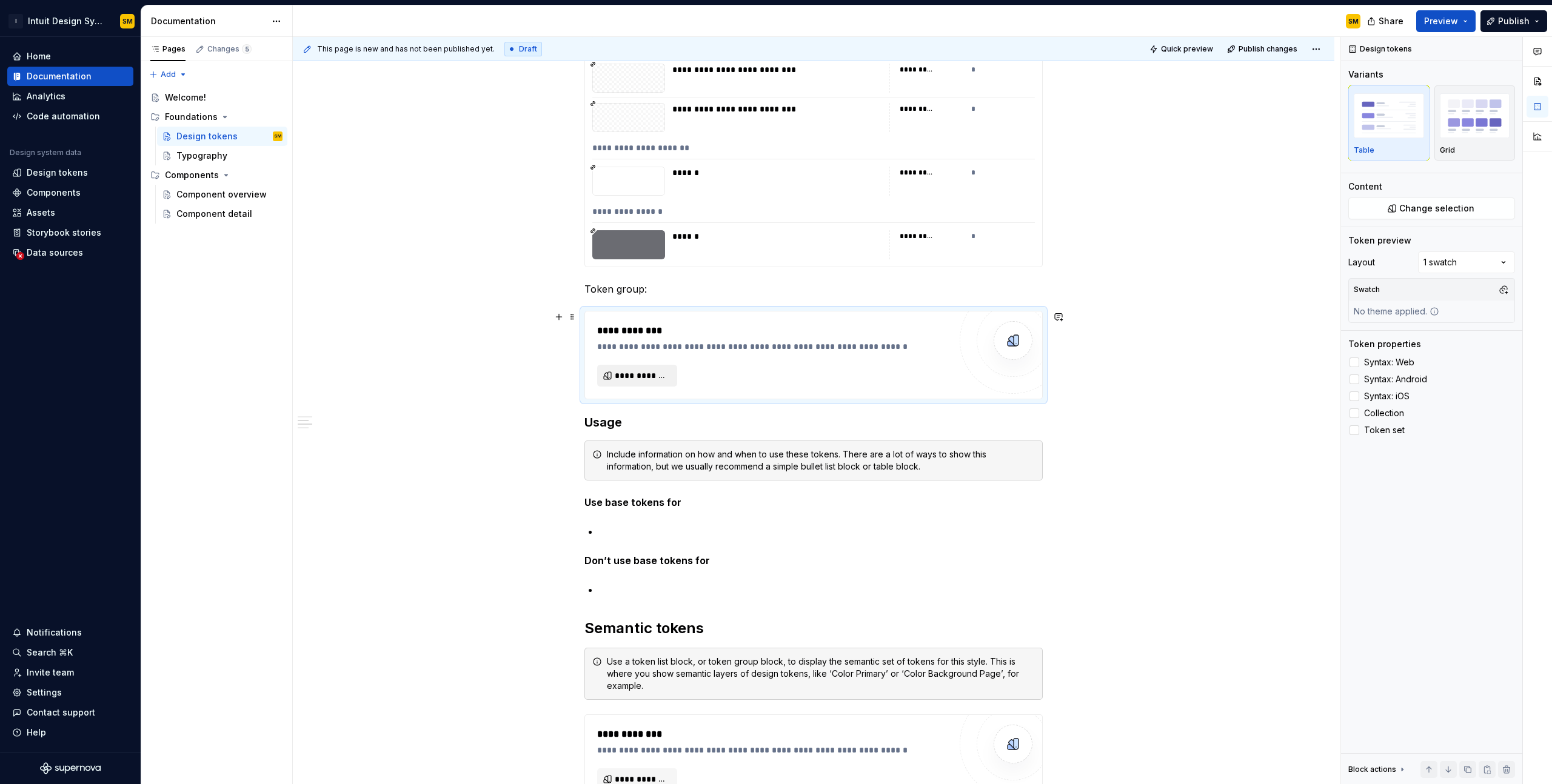
click at [648, 376] on span "**********" at bounding box center [642, 375] width 55 height 12
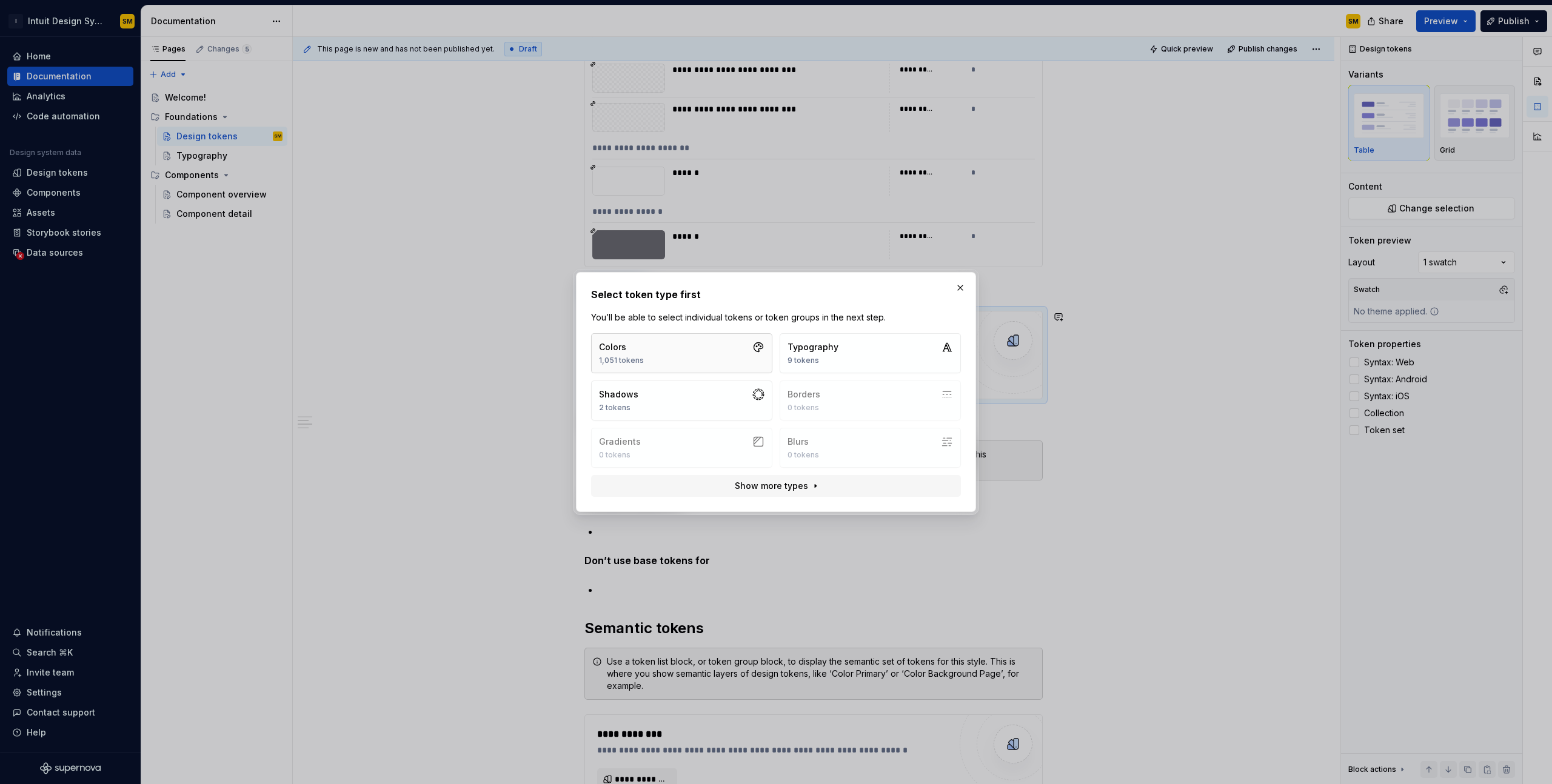
click at [693, 348] on button "Colors 1,051 tokens" at bounding box center [681, 353] width 181 height 40
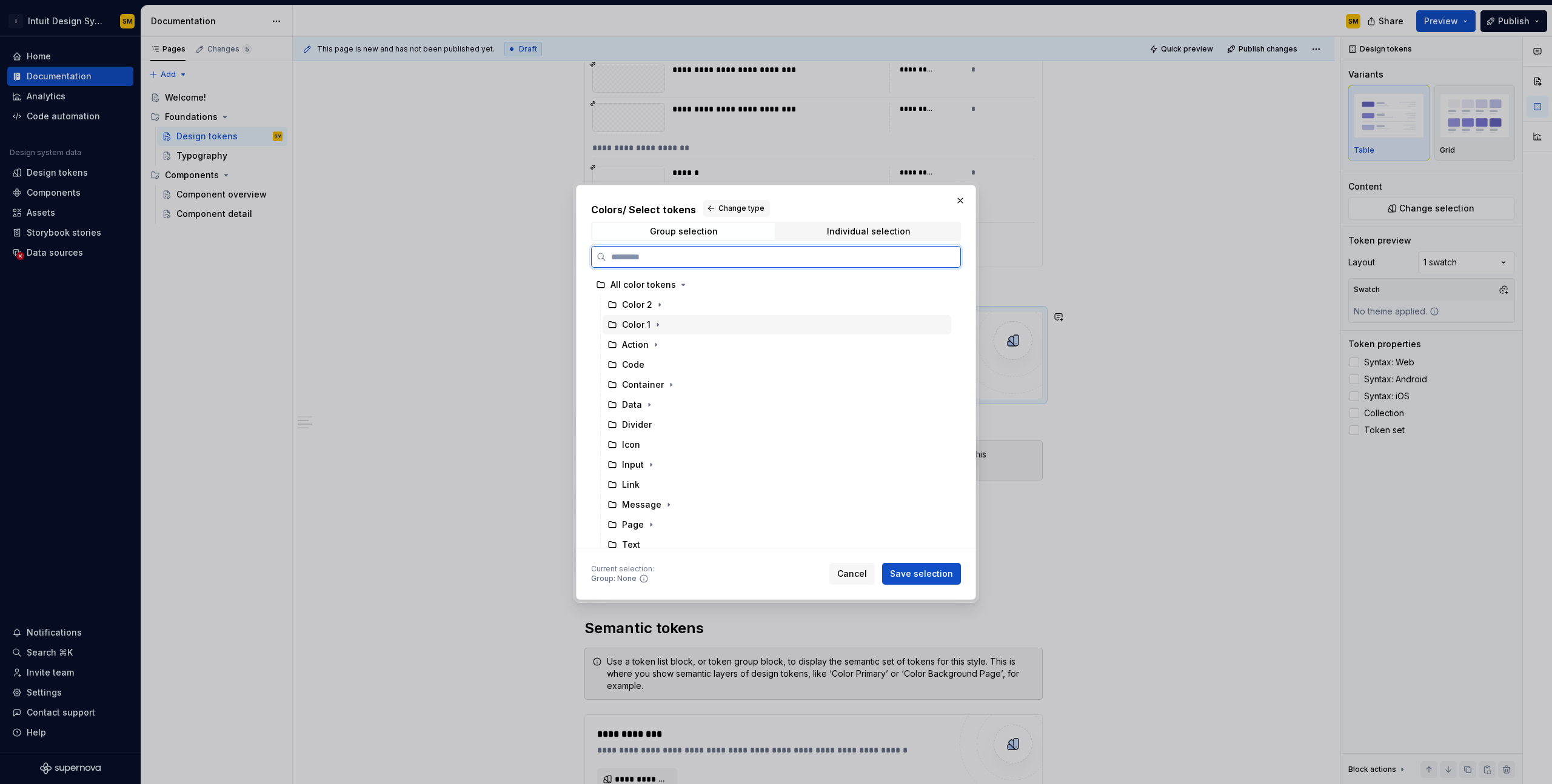
click at [640, 324] on div "Color 1" at bounding box center [636, 325] width 29 height 12
click at [640, 308] on div "Color 2" at bounding box center [637, 304] width 30 height 12
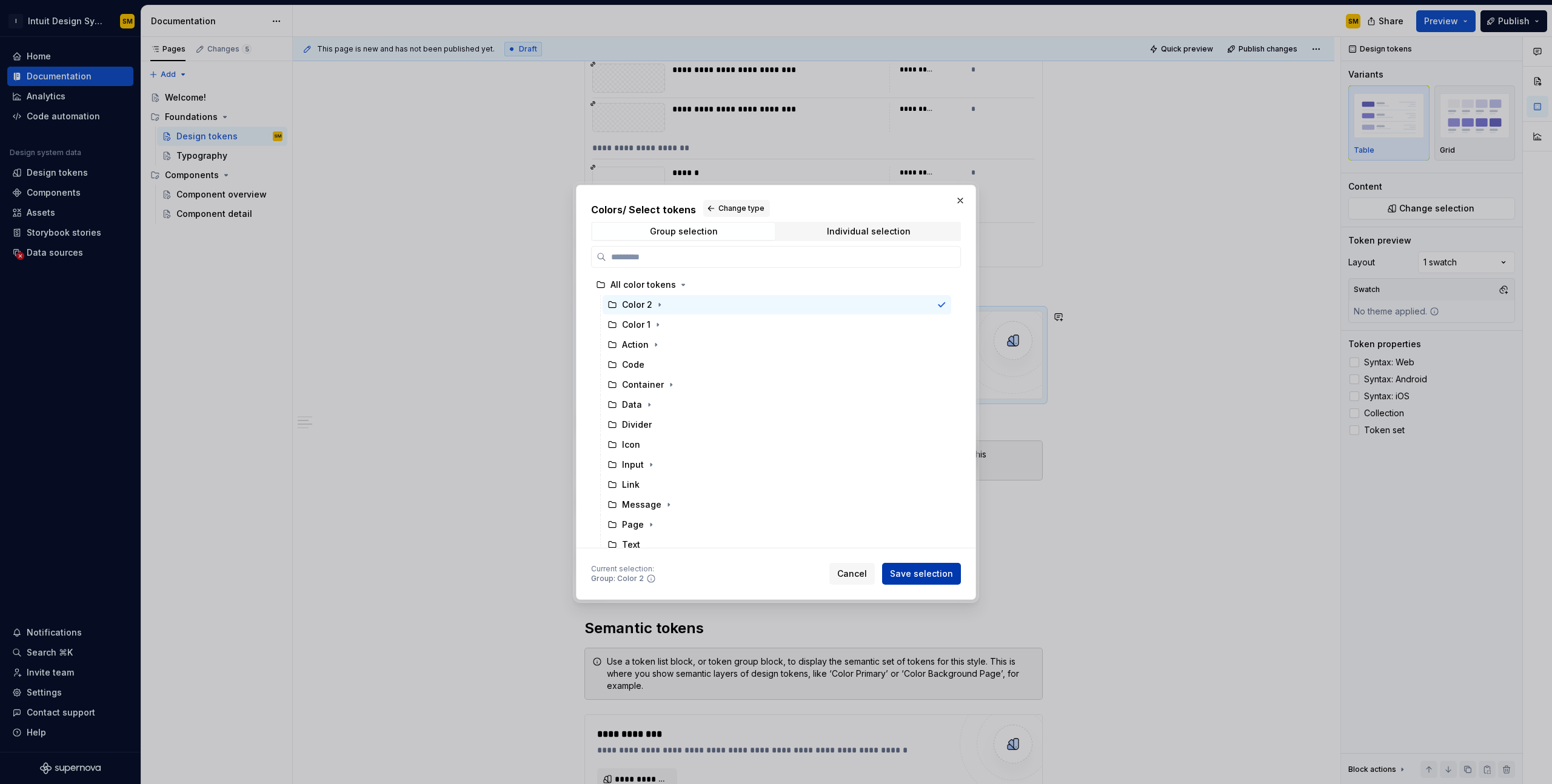
click at [918, 573] on span "Save selection" at bounding box center [922, 573] width 63 height 12
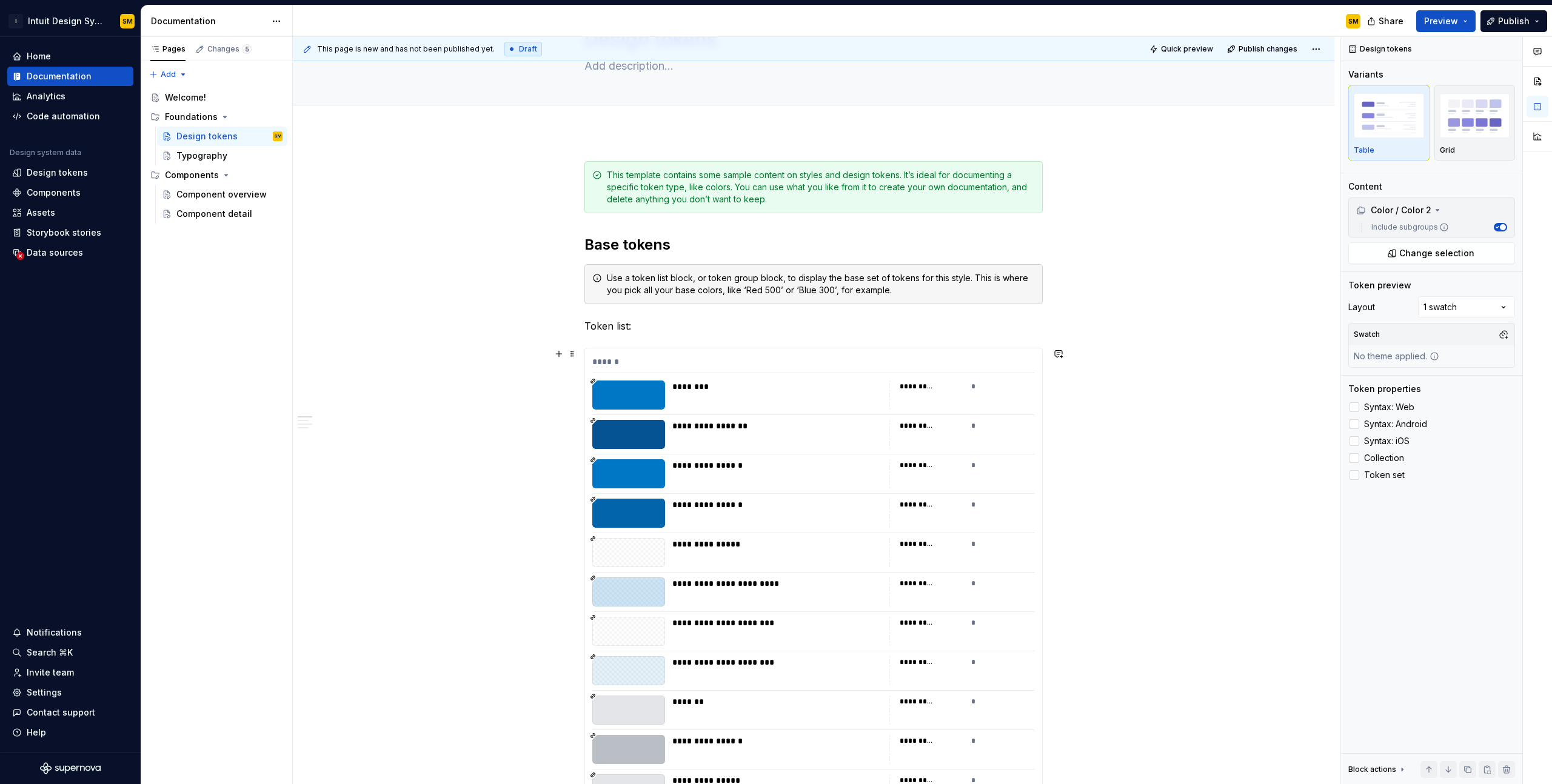
scroll to position [0, 0]
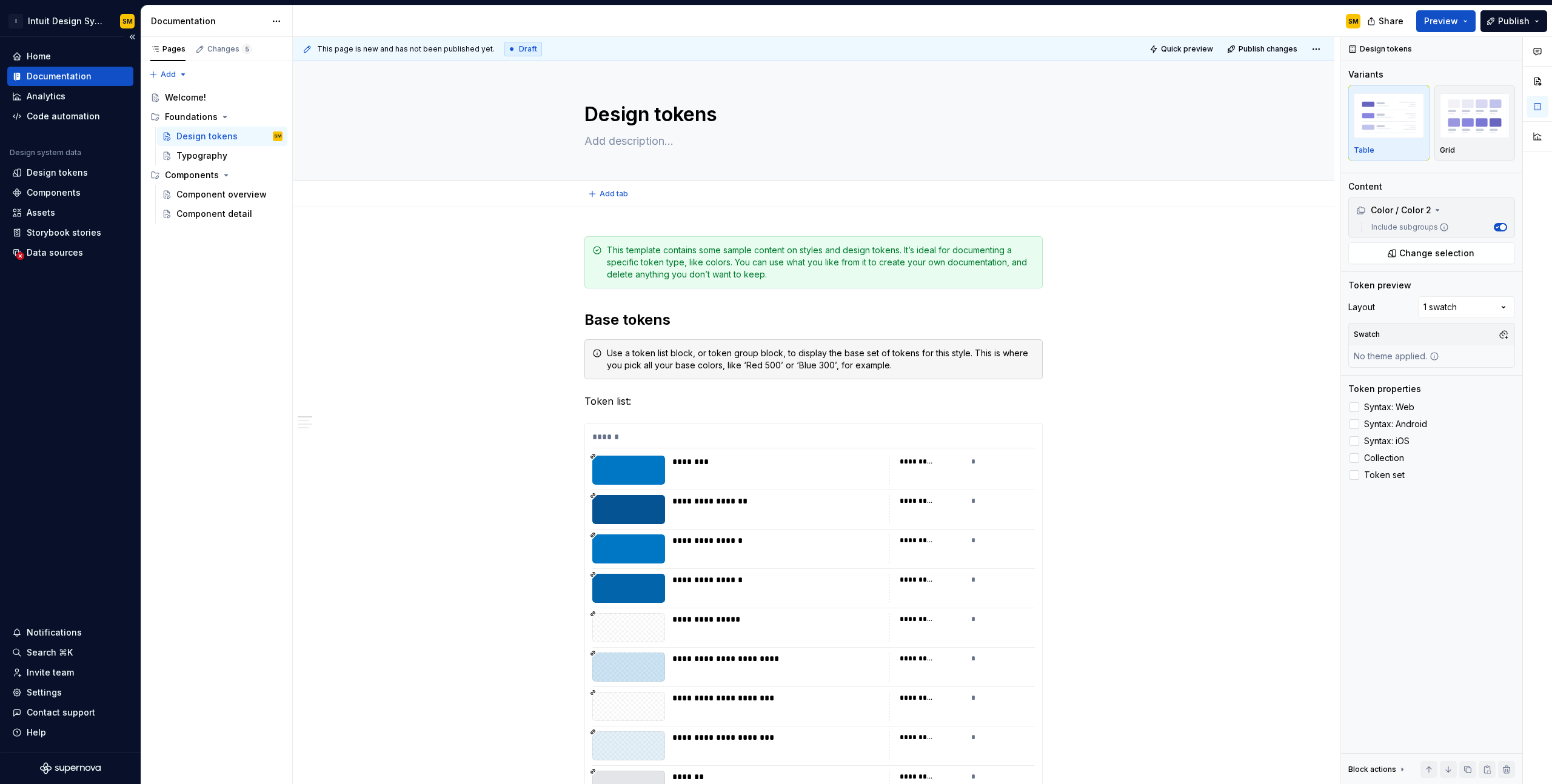
type textarea "*"
click at [59, 102] on div "Analytics" at bounding box center [46, 96] width 39 height 12
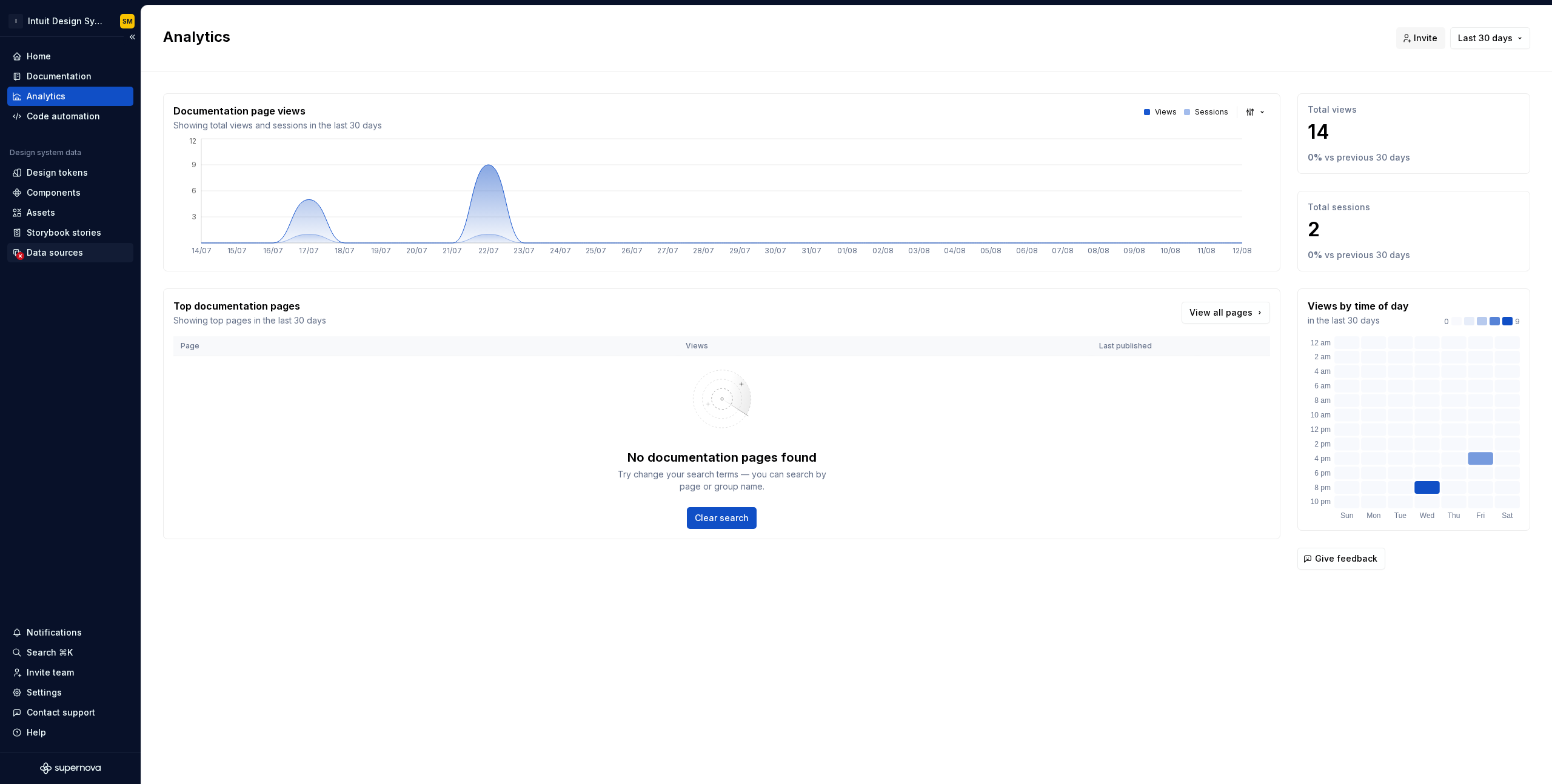
click at [60, 253] on div "Data sources" at bounding box center [55, 253] width 56 height 12
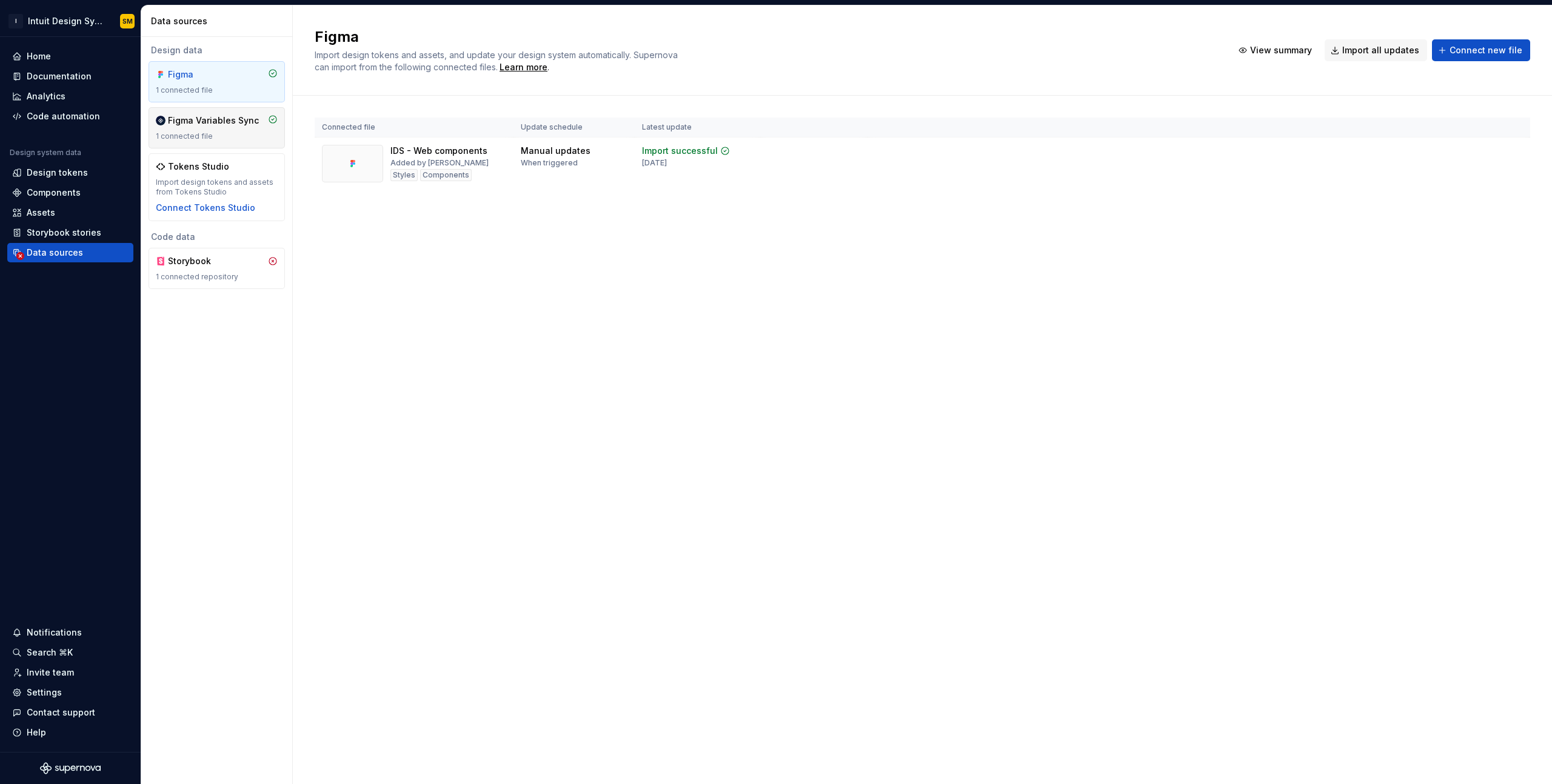
click at [225, 125] on div "Figma Variables Sync" at bounding box center [213, 120] width 91 height 12
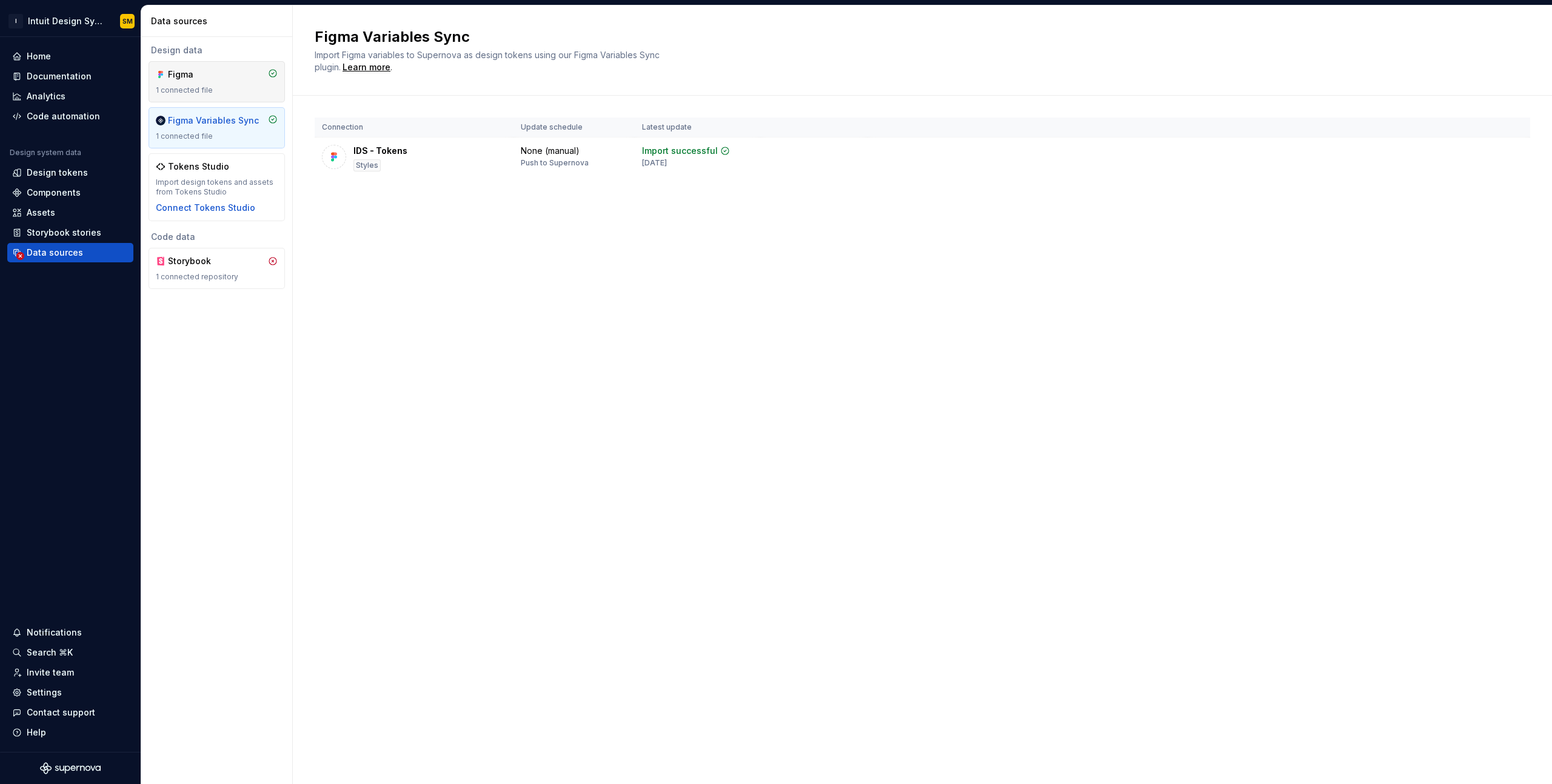
click at [216, 86] on div "1 connected file" at bounding box center [217, 90] width 122 height 10
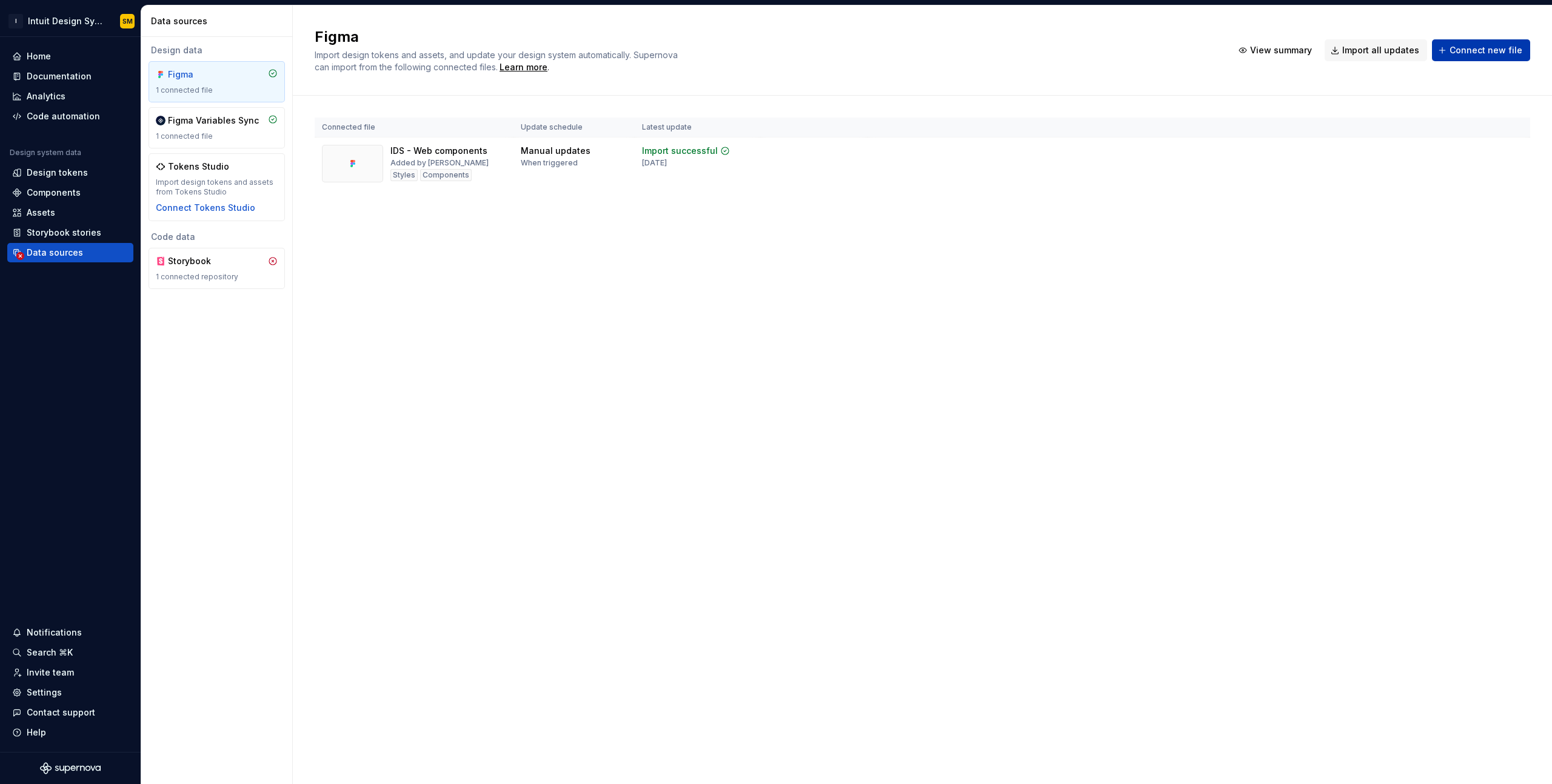
click at [1498, 51] on span "Connect new file" at bounding box center [1486, 50] width 73 height 12
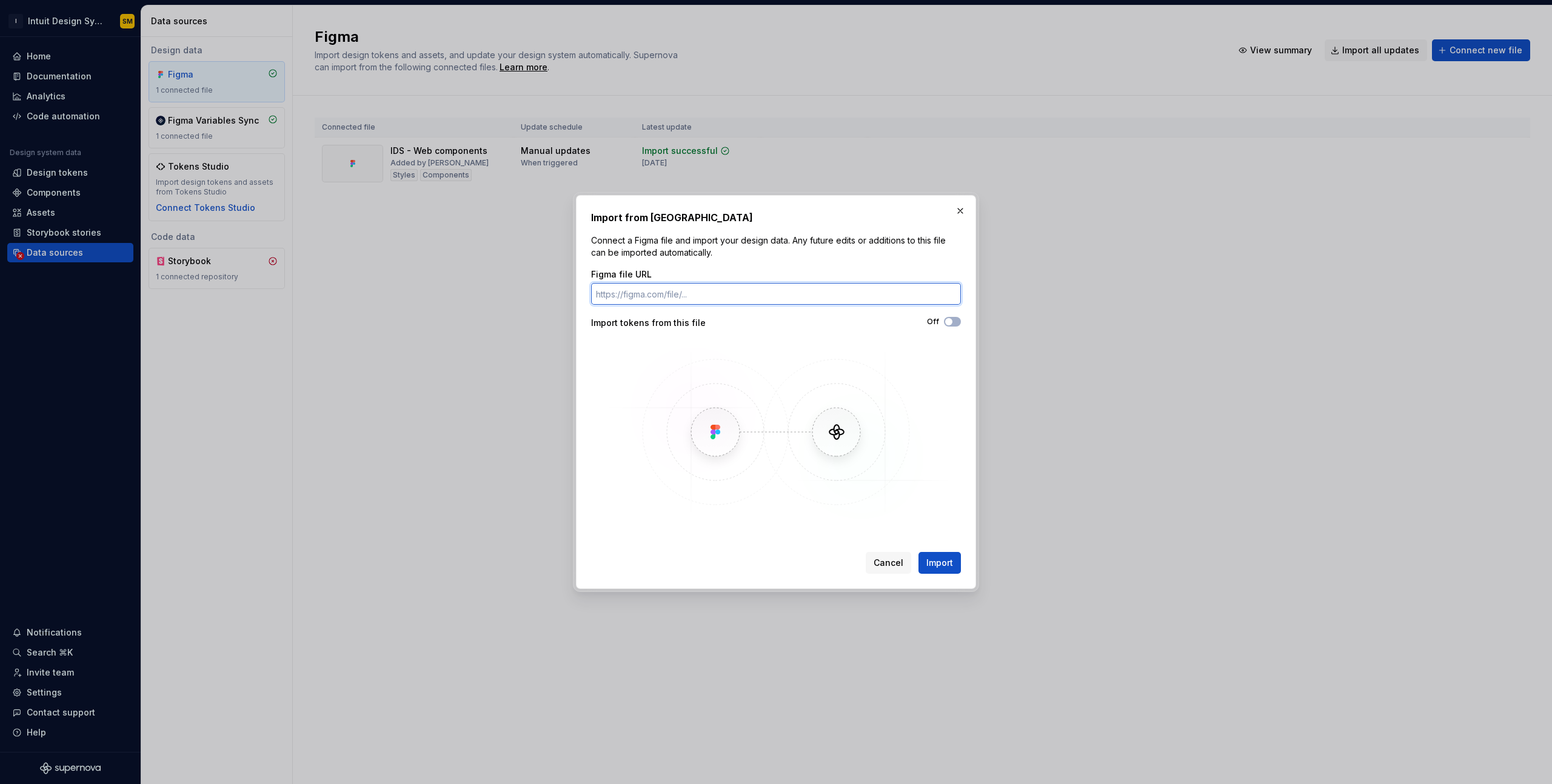
paste input "[URL][DOMAIN_NAME]"
type input "[URL][DOMAIN_NAME]"
click at [768, 261] on div "Import from Figma Connect a Figma file and import your design data. Any future …" at bounding box center [776, 392] width 370 height 363
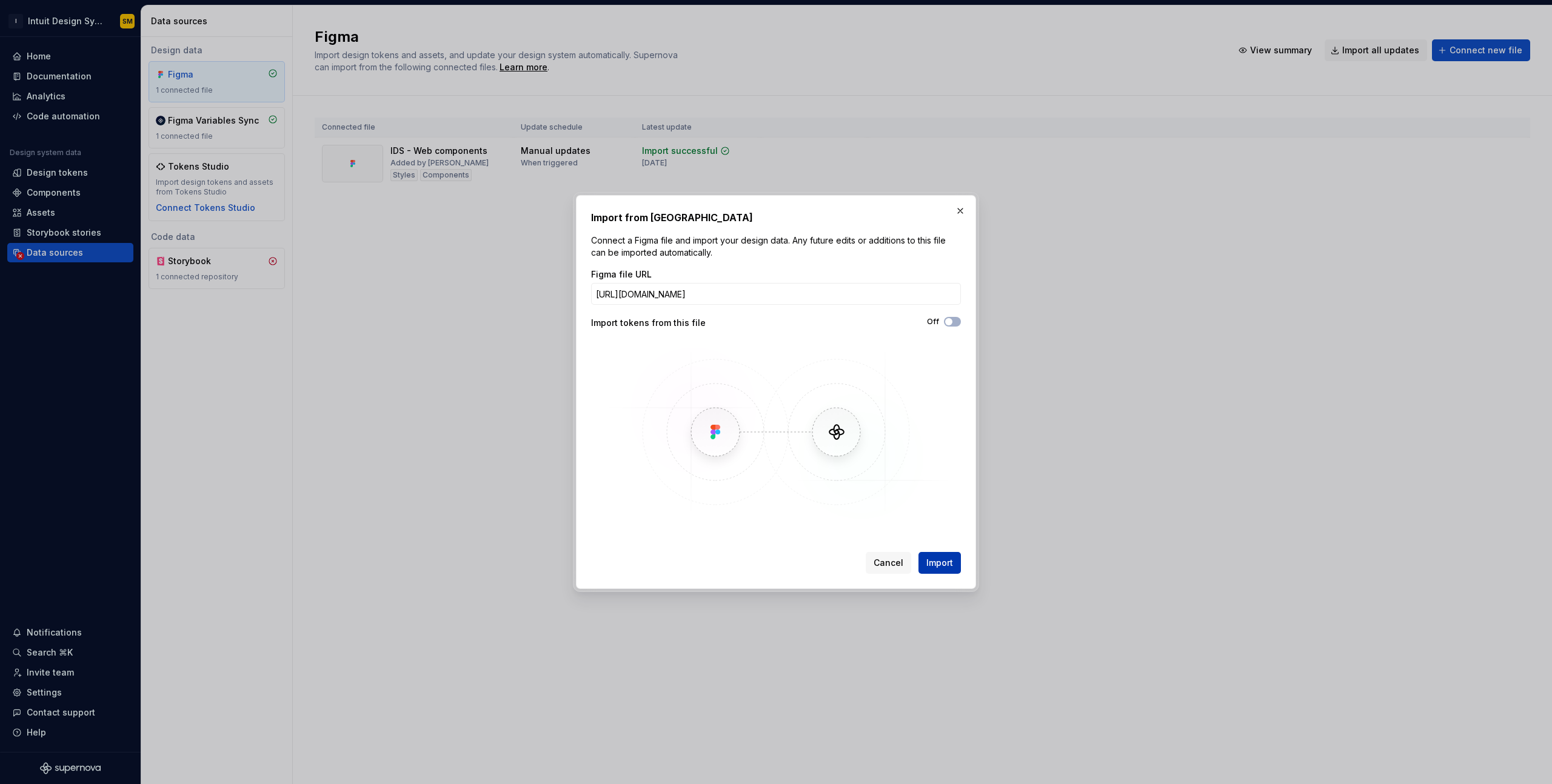
click at [938, 559] on span "Import" at bounding box center [940, 562] width 27 height 12
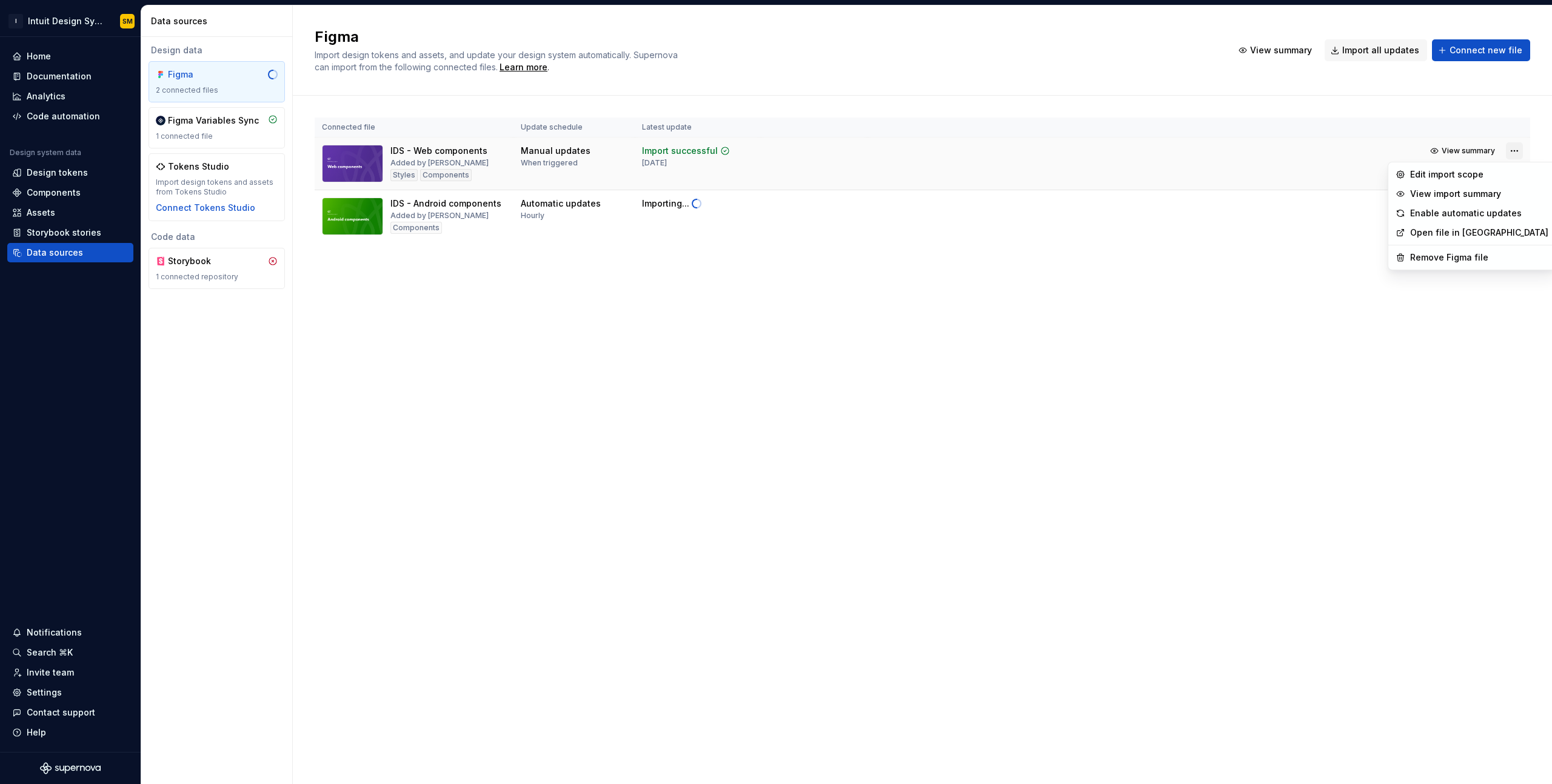
click at [1511, 151] on html "I Intuit Design System SM Home Documentation Analytics Code automation Design s…" at bounding box center [776, 392] width 1552 height 784
click at [1459, 215] on div "Enable automatic updates" at bounding box center [1479, 213] width 139 height 12
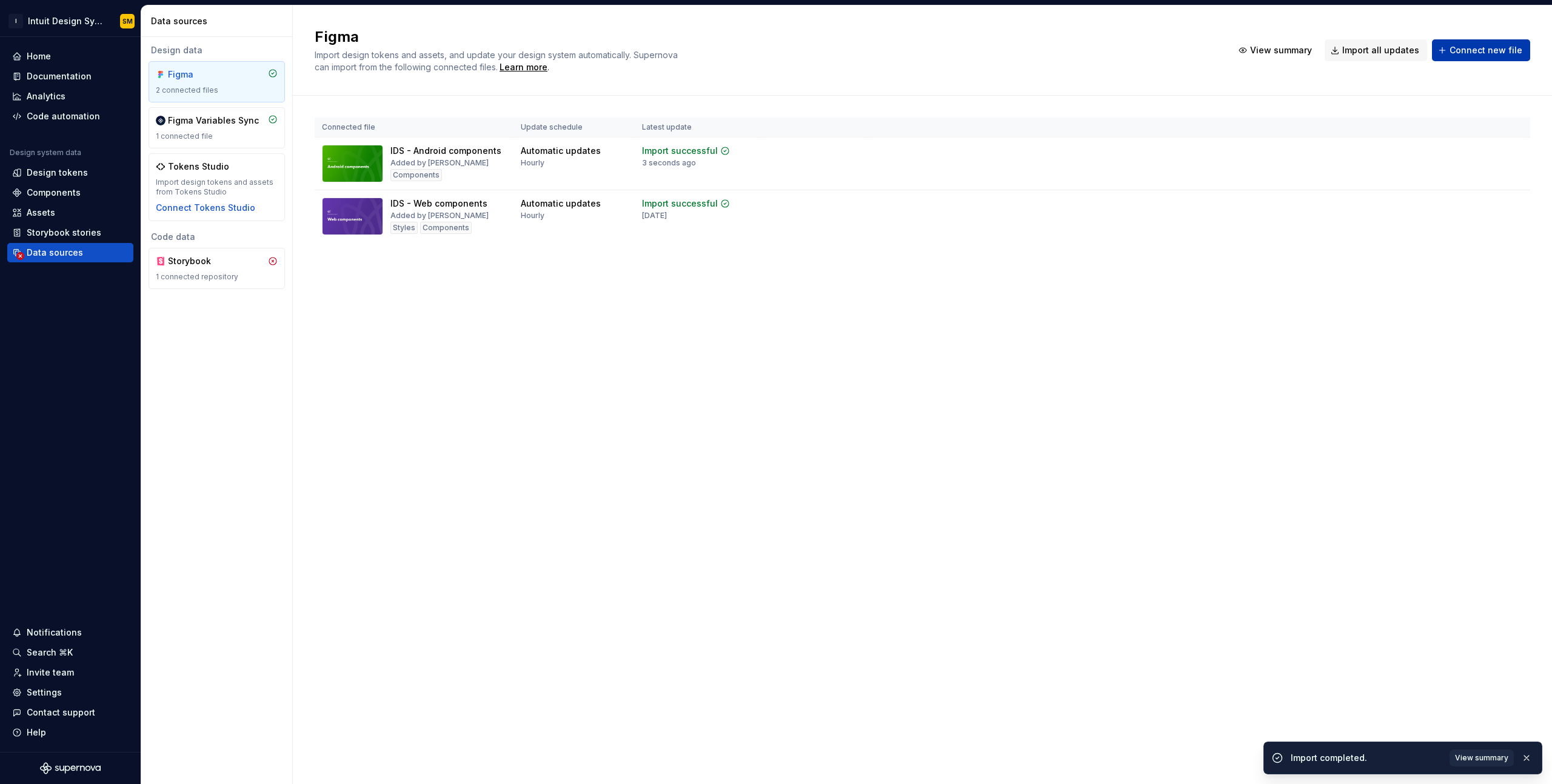
click at [1471, 51] on span "Connect new file" at bounding box center [1486, 50] width 73 height 12
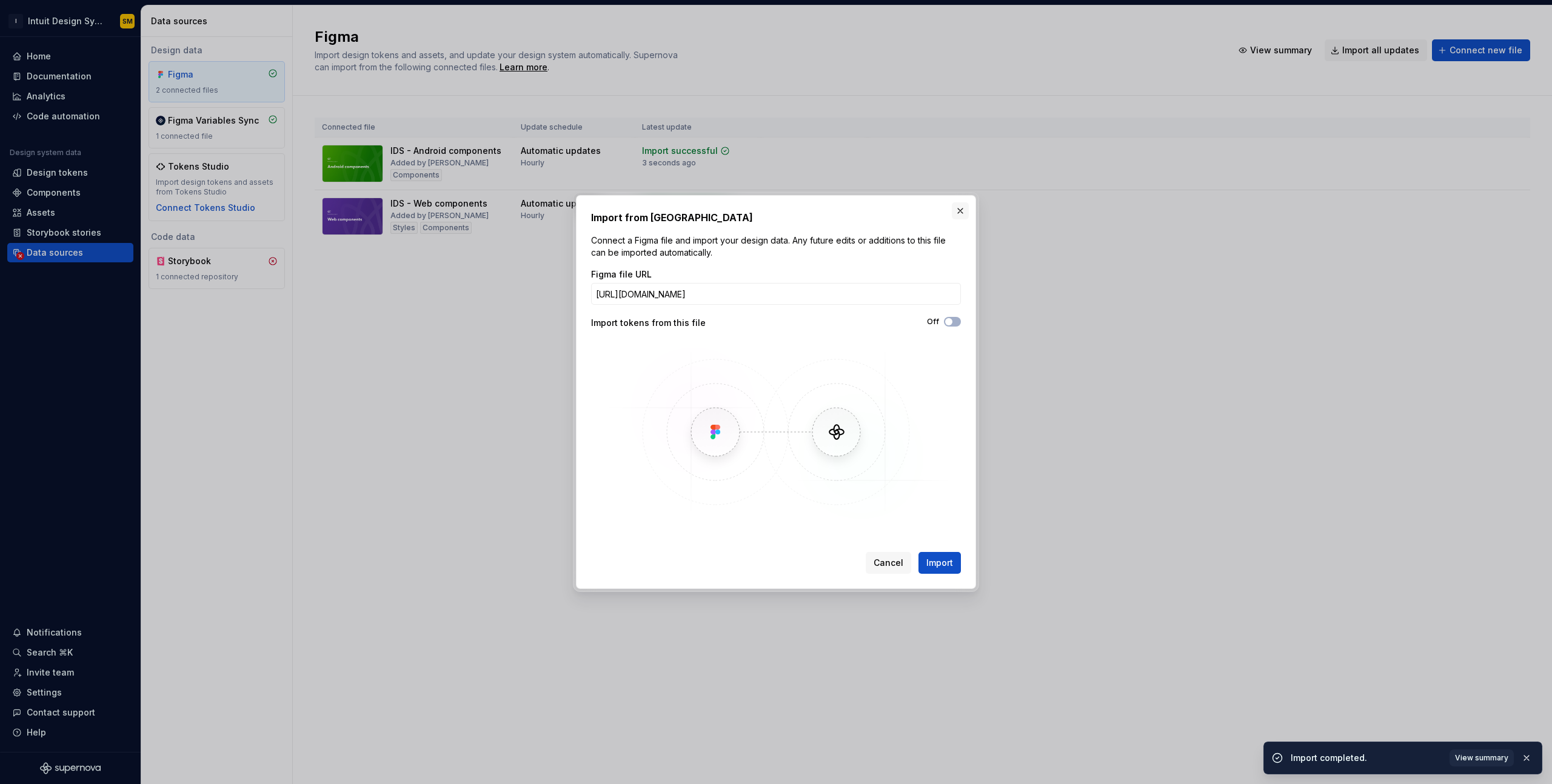
scroll to position [0, 2]
type input "[URL][DOMAIN_NAME]"
click at [940, 560] on span "Import" at bounding box center [940, 562] width 27 height 12
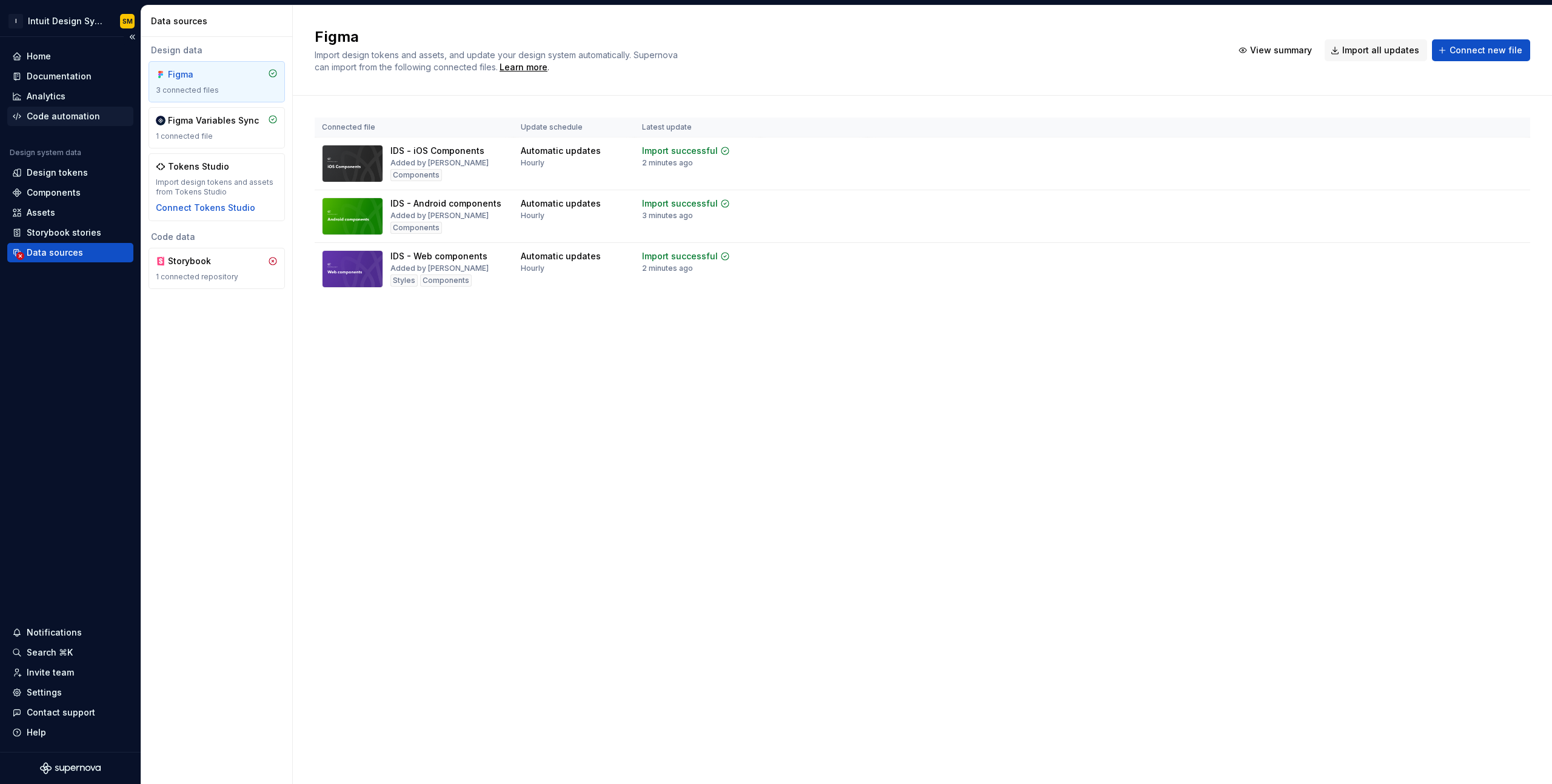
click at [64, 111] on div "Code automation" at bounding box center [63, 116] width 74 height 12
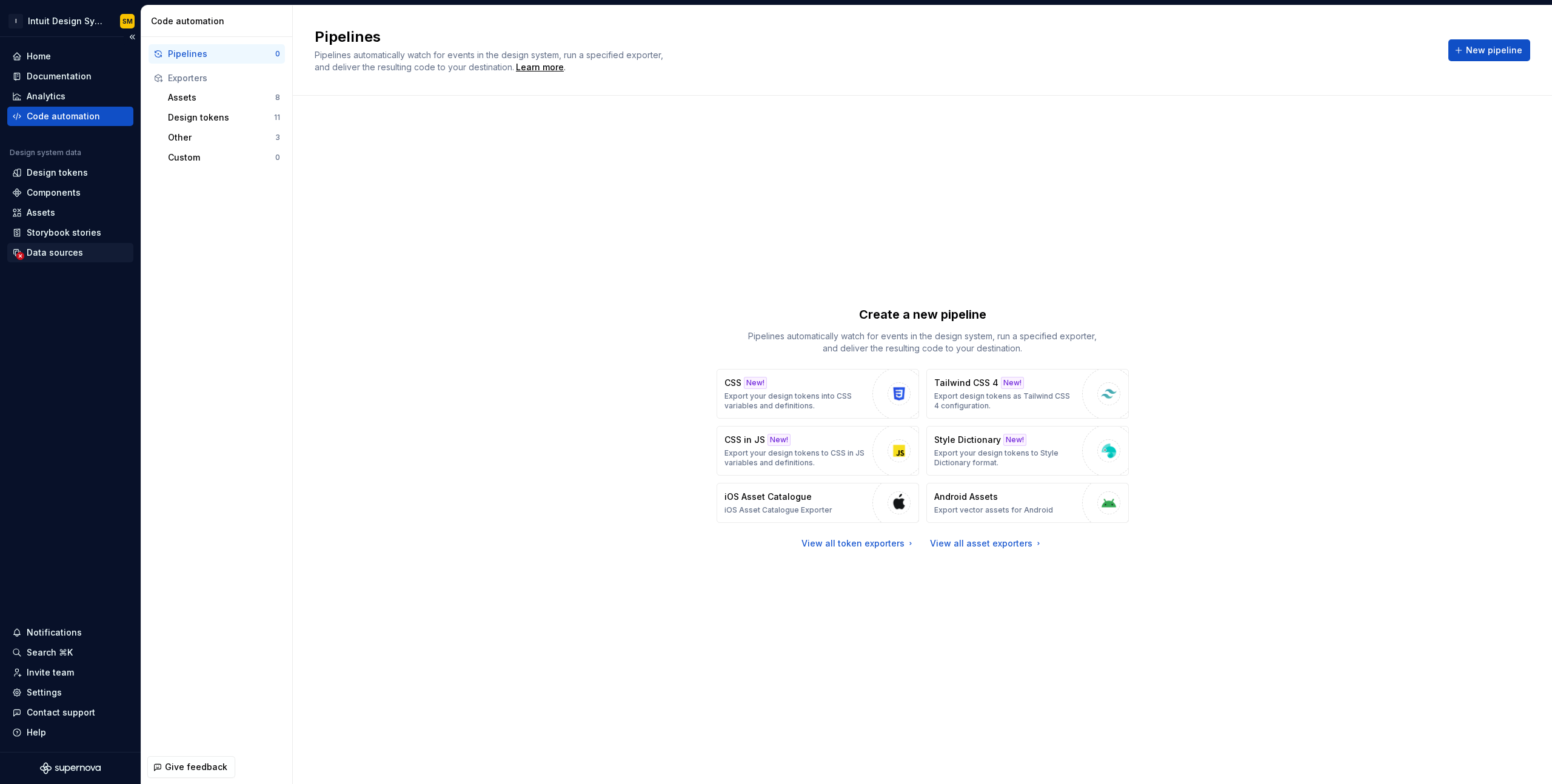
click at [55, 253] on div "Data sources" at bounding box center [55, 253] width 56 height 12
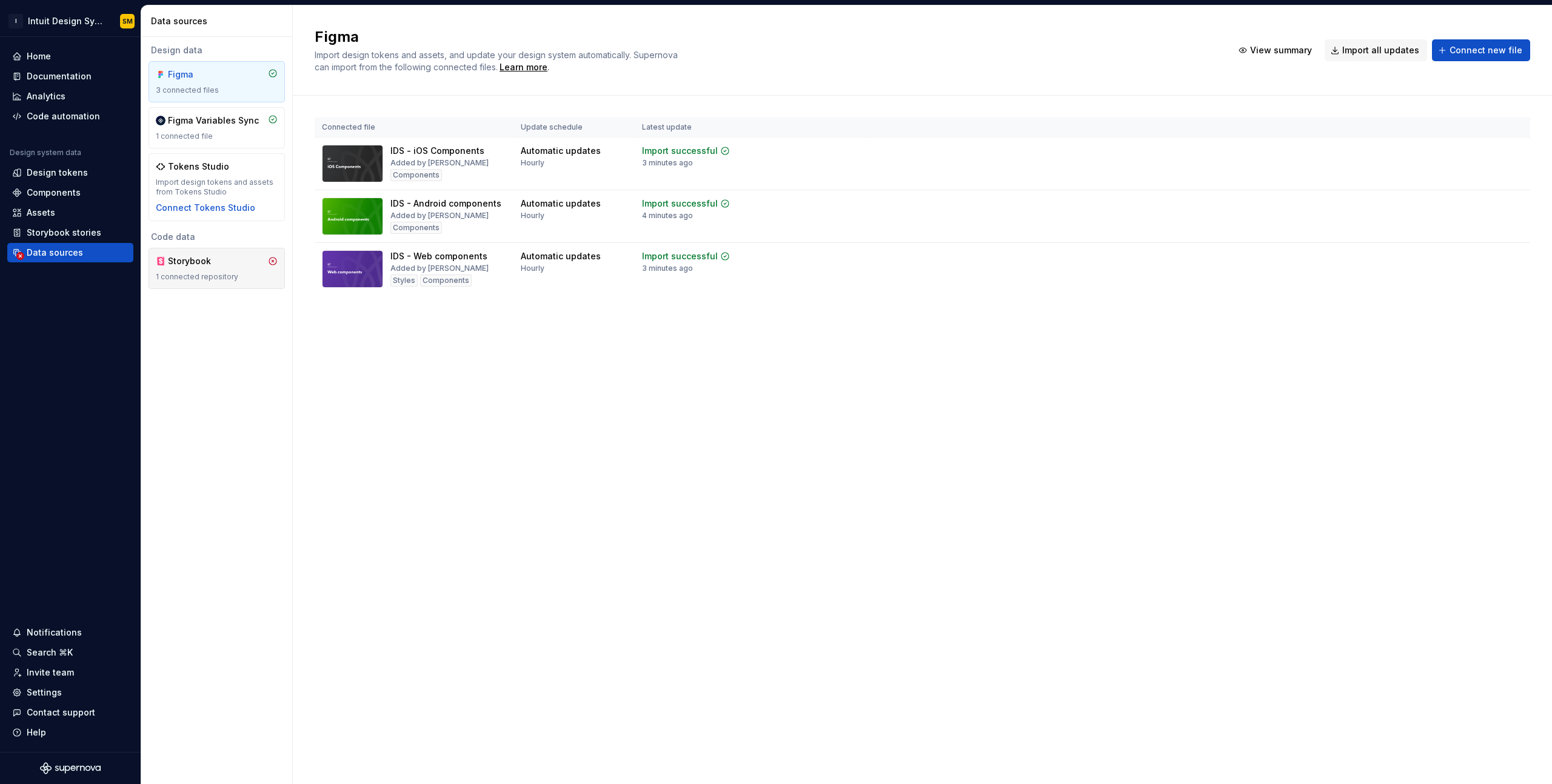
click at [213, 265] on div "Storybook" at bounding box center [196, 261] width 58 height 12
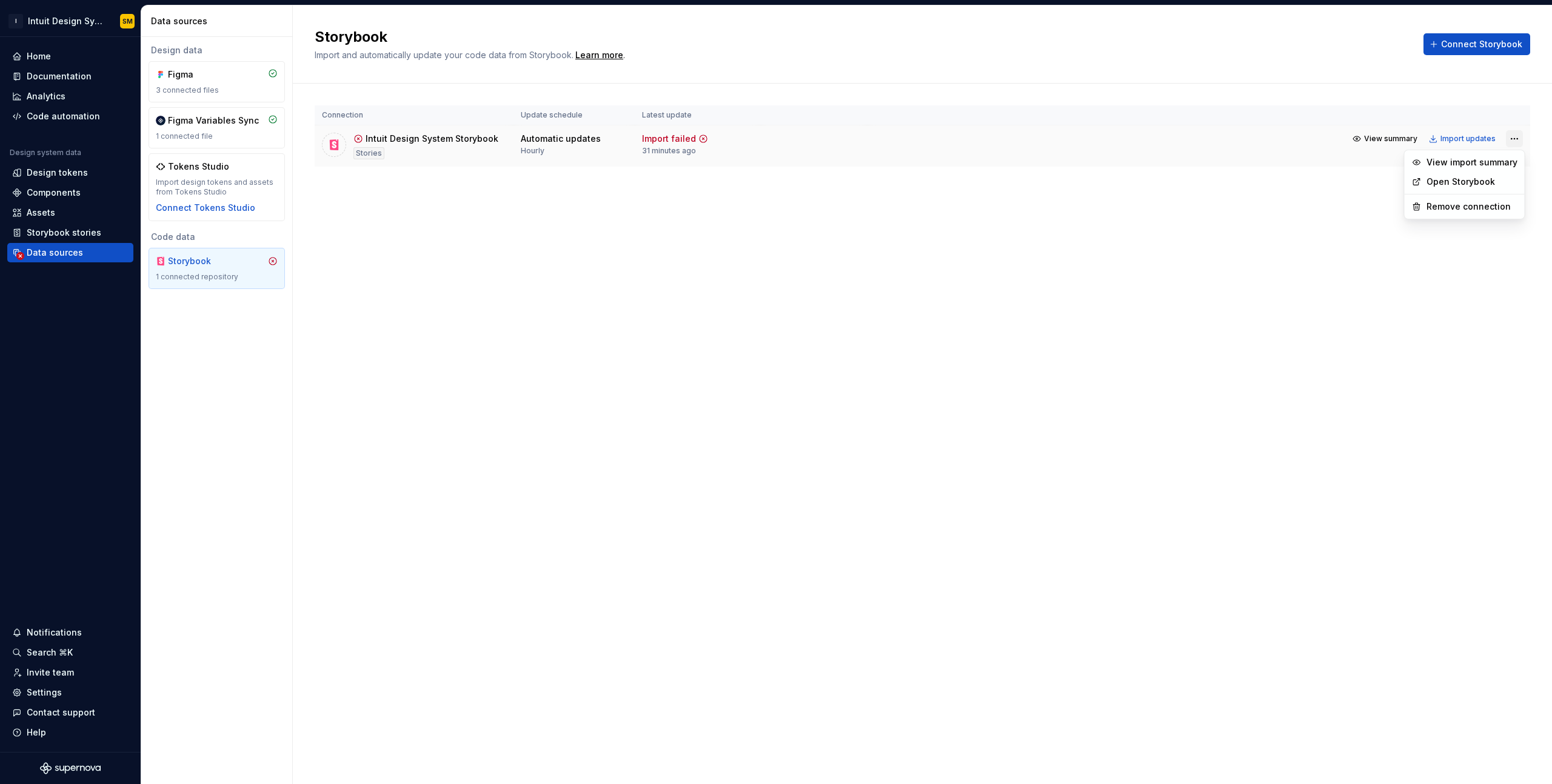
click at [1516, 142] on html "I Intuit Design System SM Home Documentation Analytics Code automation Design s…" at bounding box center [776, 392] width 1552 height 784
click at [1465, 141] on html "I Intuit Design System SM Home Documentation Analytics Code automation Design s…" at bounding box center [776, 392] width 1552 height 784
click at [1465, 139] on div "Import updates" at bounding box center [1469, 139] width 55 height 10
